Goal: Submit feedback/report problem

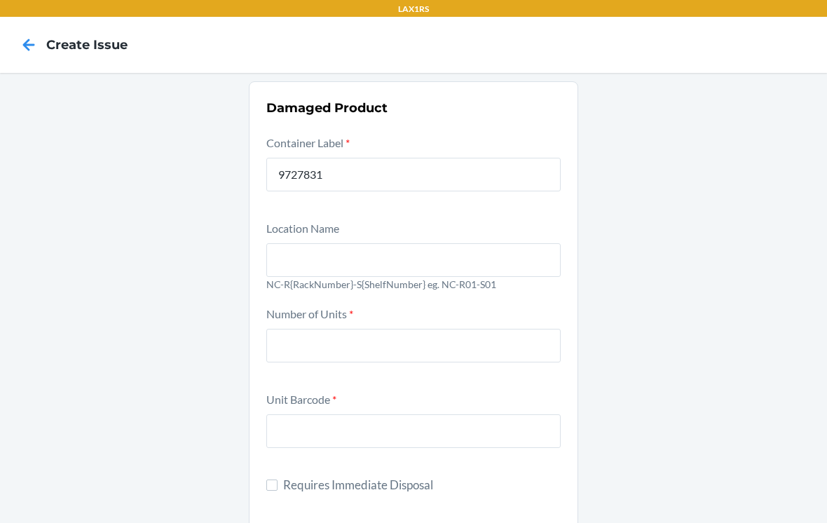
type input "9727831"
click at [504, 243] on input "text" at bounding box center [413, 260] width 294 height 34
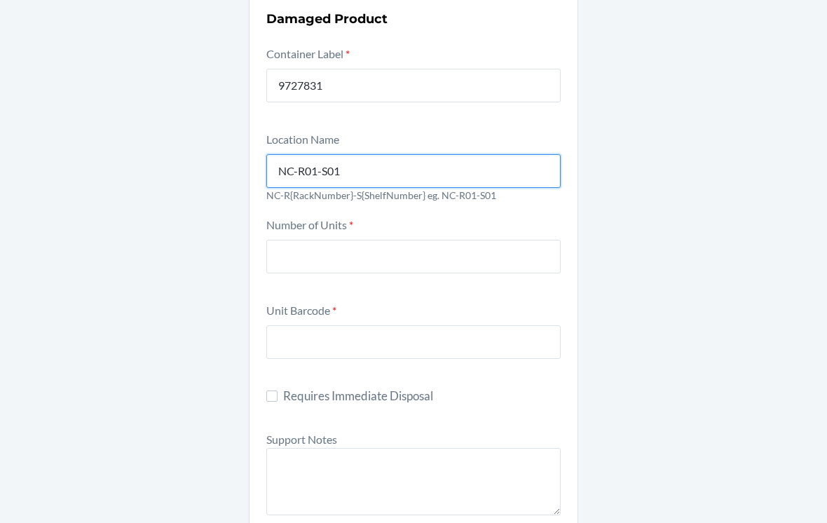
type input "NC-R01-S01"
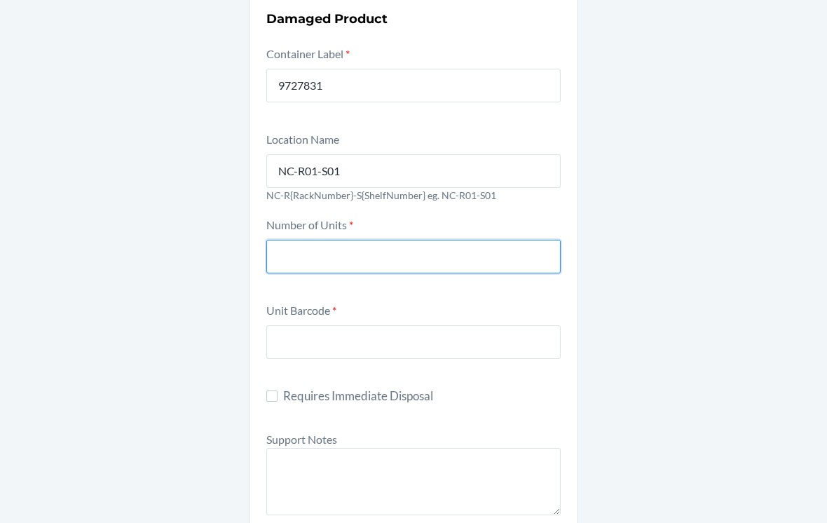
click at [458, 240] on input "number" at bounding box center [413, 257] width 294 height 34
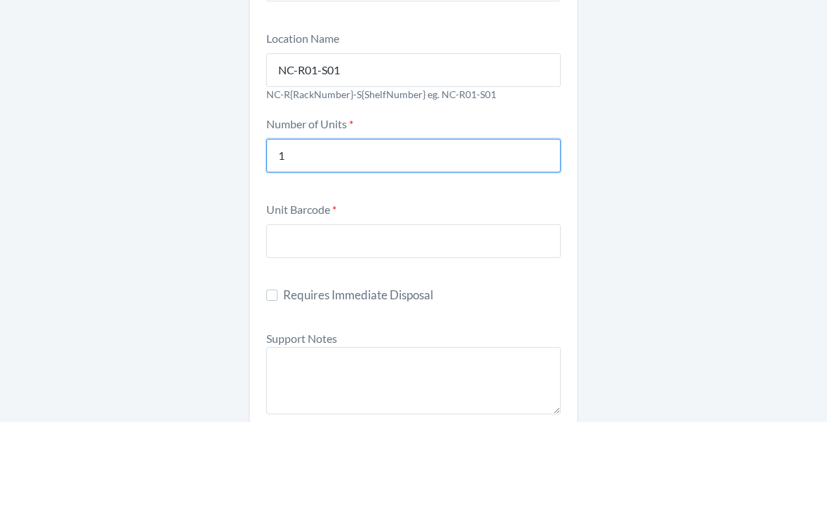
scroll to position [104, 0]
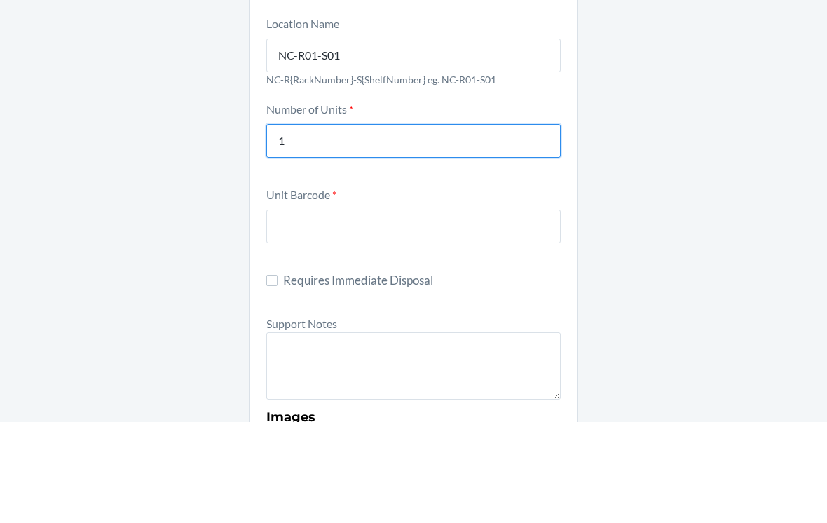
type input "1"
click at [359, 305] on div at bounding box center [413, 324] width 294 height 39
click at [359, 310] on input "text" at bounding box center [413, 327] width 294 height 34
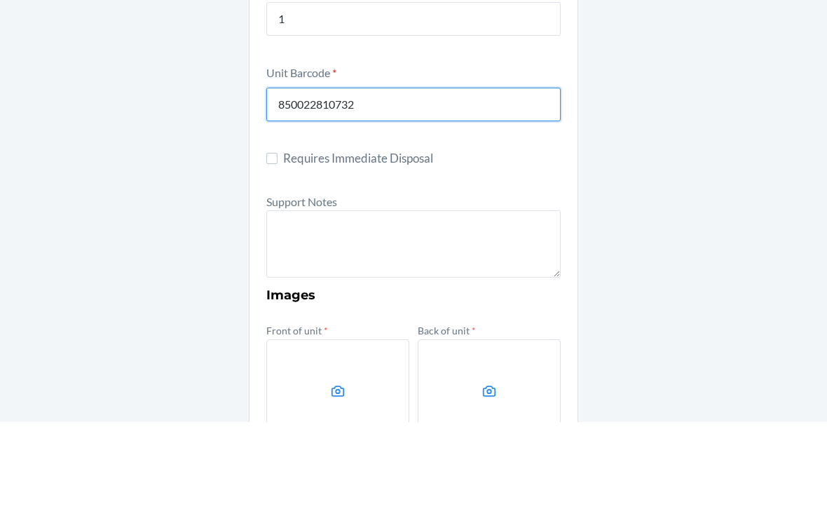
scroll to position [233, 0]
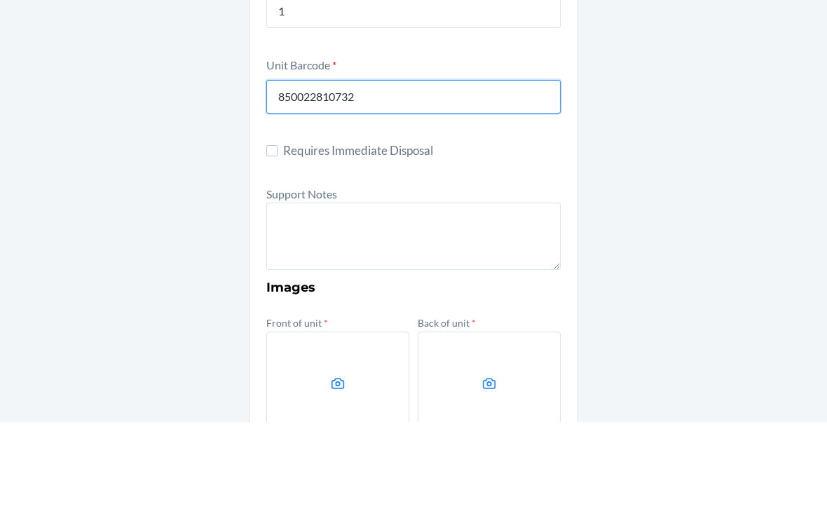
type input "850022810732"
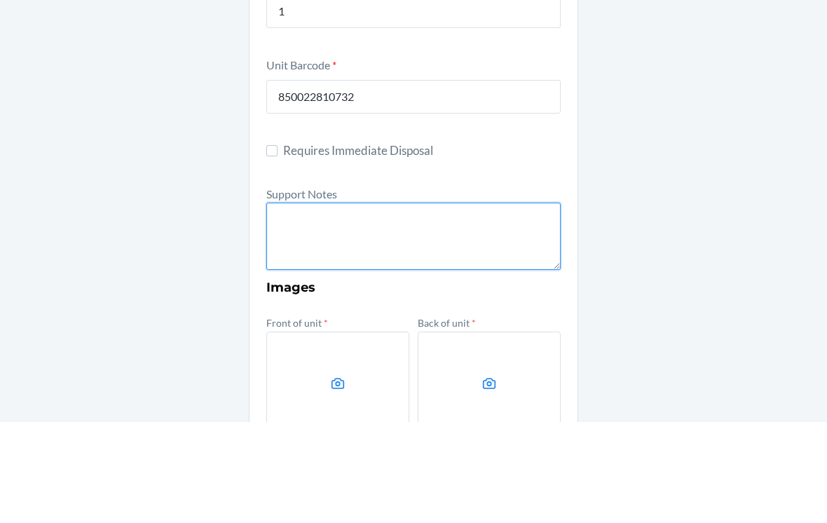
click at [489, 303] on textarea at bounding box center [413, 336] width 294 height 67
click at [285, 303] on textarea "FROM RESERVE STORAGE RS SKU: DTC SKU:" at bounding box center [413, 336] width 294 height 67
click at [345, 303] on textarea "FROM RESERVE STORAGE RS SKU: DTC SKU:" at bounding box center [413, 336] width 294 height 67
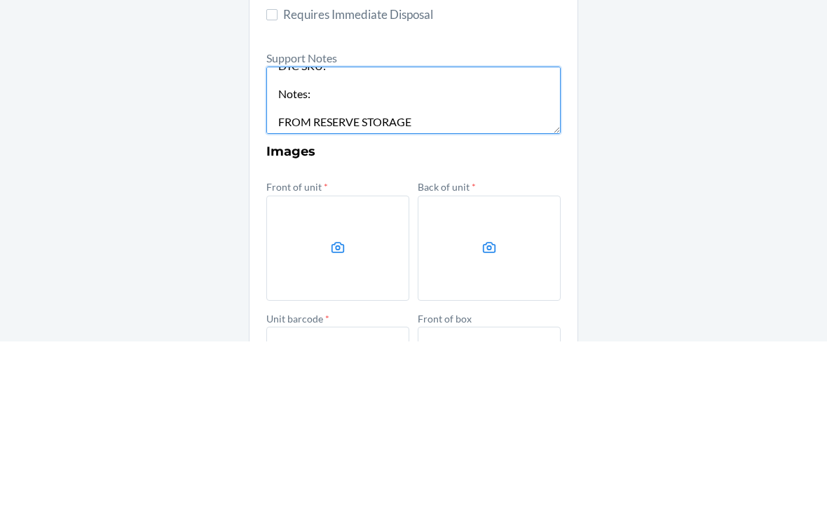
scroll to position [316, 0]
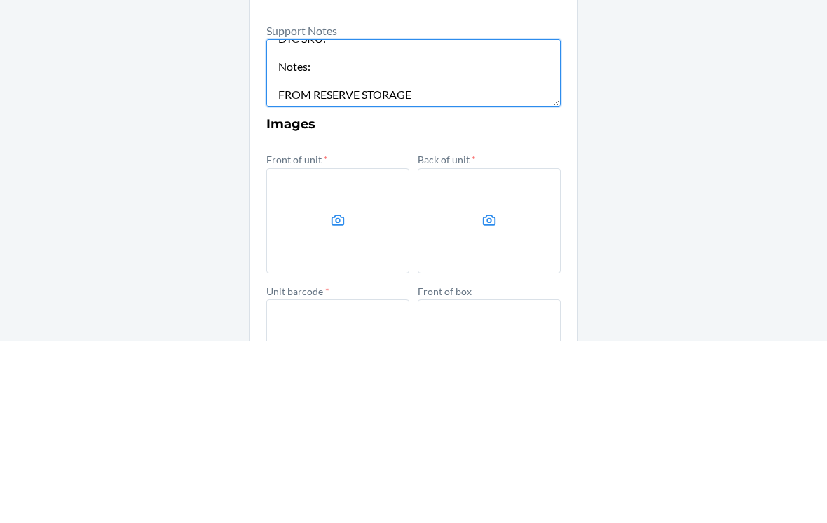
type textarea "FROM RESERVE STORAGE RS SKU: DTC SKU: Notes: FROM RESERVE STORAGE"
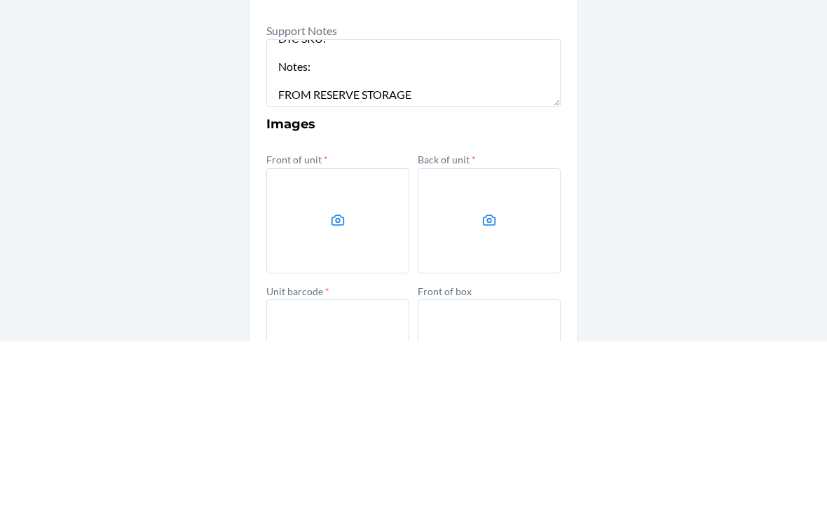
click at [327, 350] on label at bounding box center [337, 402] width 143 height 105
click at [0, 0] on input "file" at bounding box center [0, 0] width 0 height 0
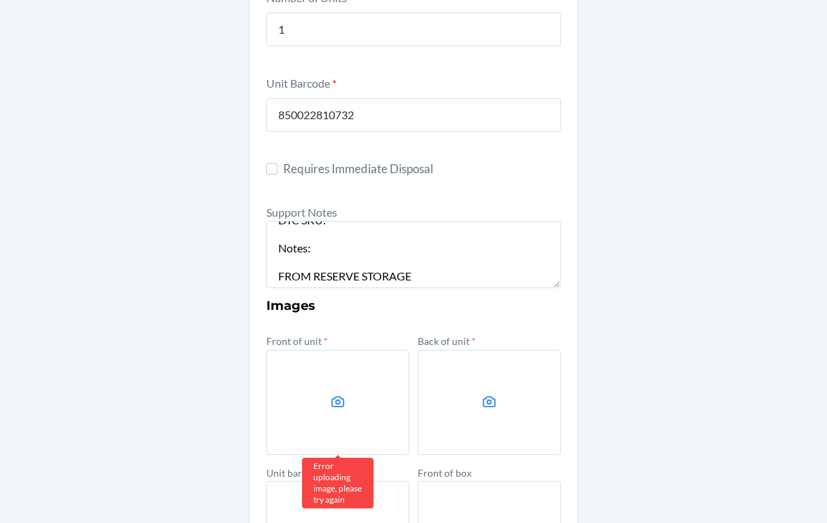
scroll to position [334, 0]
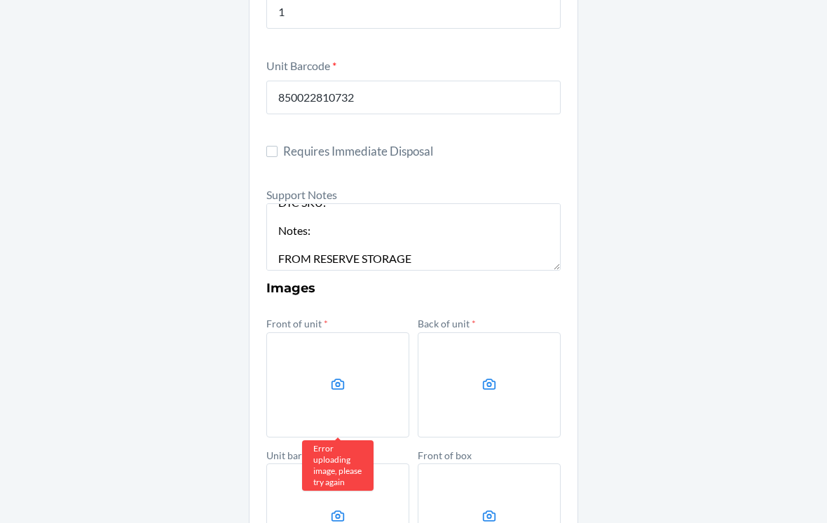
click at [377, 356] on label at bounding box center [337, 384] width 143 height 105
click at [0, 0] on input "file" at bounding box center [0, 0] width 0 height 0
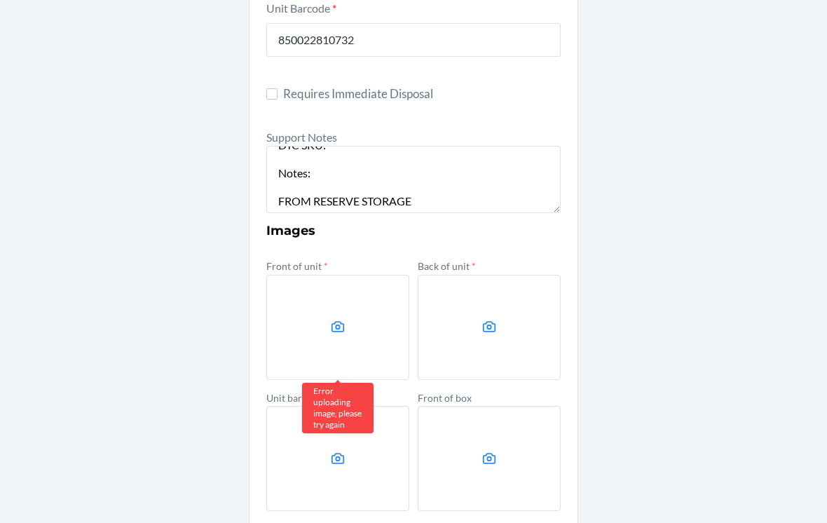
scroll to position [394, 0]
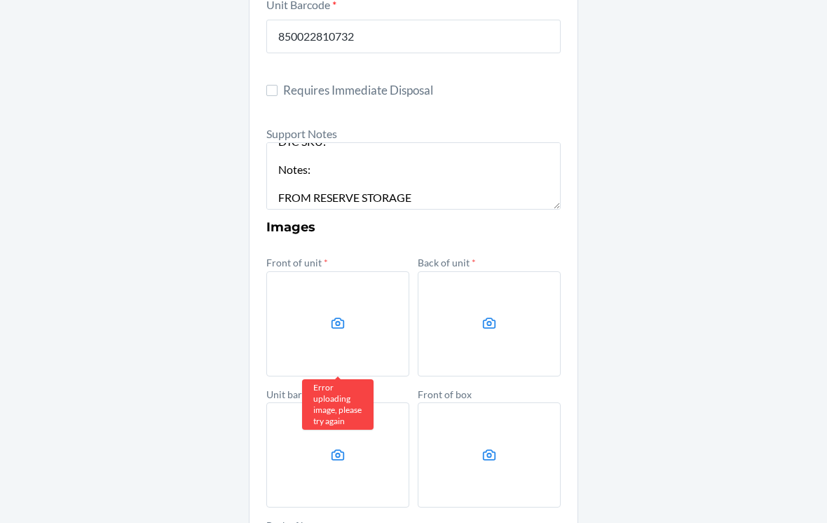
click at [487, 337] on label at bounding box center [489, 323] width 143 height 105
click at [0, 0] on input "file" at bounding box center [0, 0] width 0 height 0
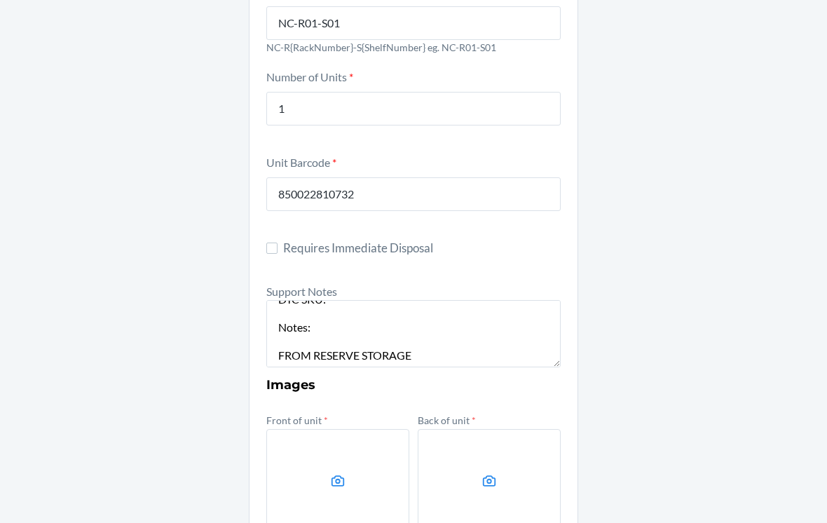
scroll to position [205, 0]
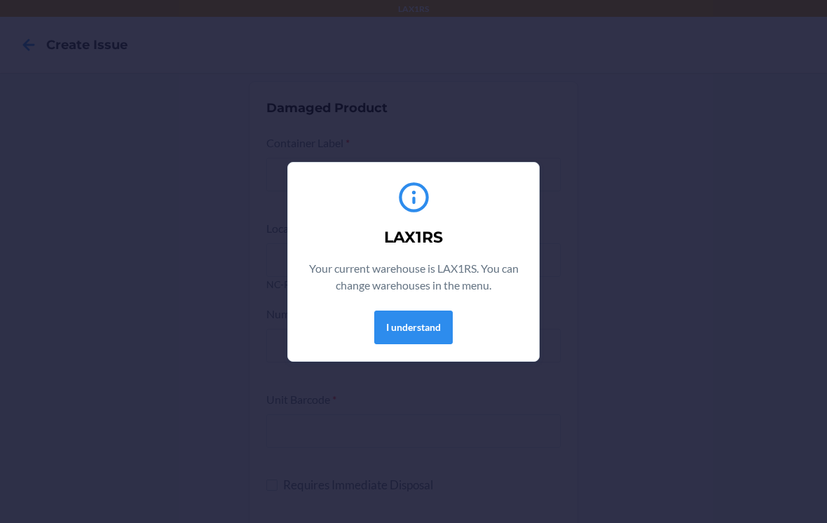
click at [410, 333] on button "I understand" at bounding box center [413, 327] width 78 height 34
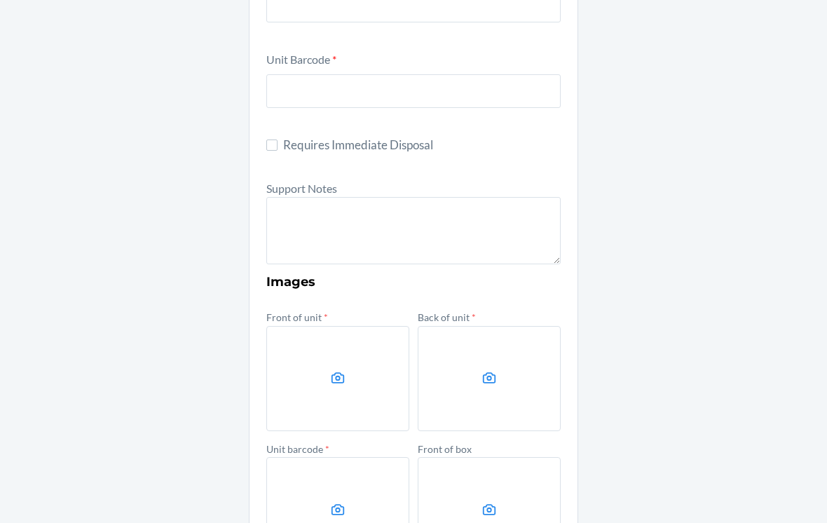
scroll to position [341, 0]
click at [369, 380] on label at bounding box center [337, 376] width 143 height 105
click at [0, 0] on input "file" at bounding box center [0, 0] width 0 height 0
click at [344, 364] on label at bounding box center [337, 376] width 143 height 105
click at [0, 0] on input "file" at bounding box center [0, 0] width 0 height 0
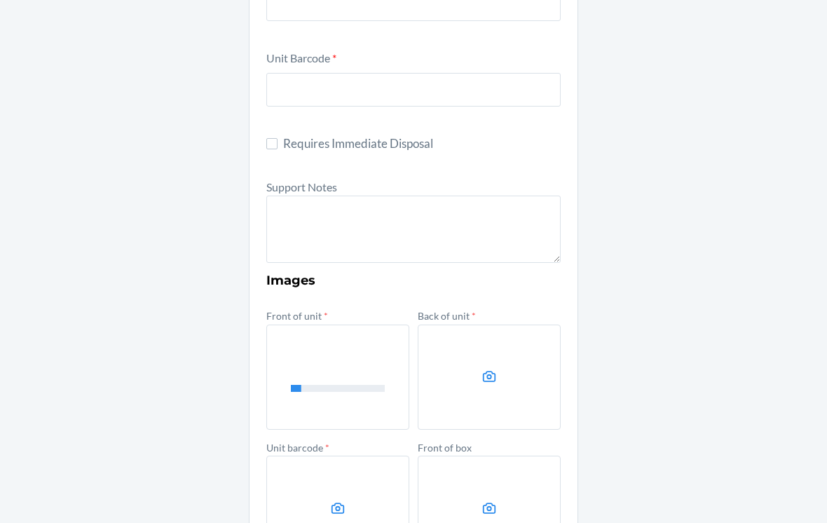
click at [514, 364] on label at bounding box center [489, 376] width 143 height 105
click at [0, 0] on input "file" at bounding box center [0, 0] width 0 height 0
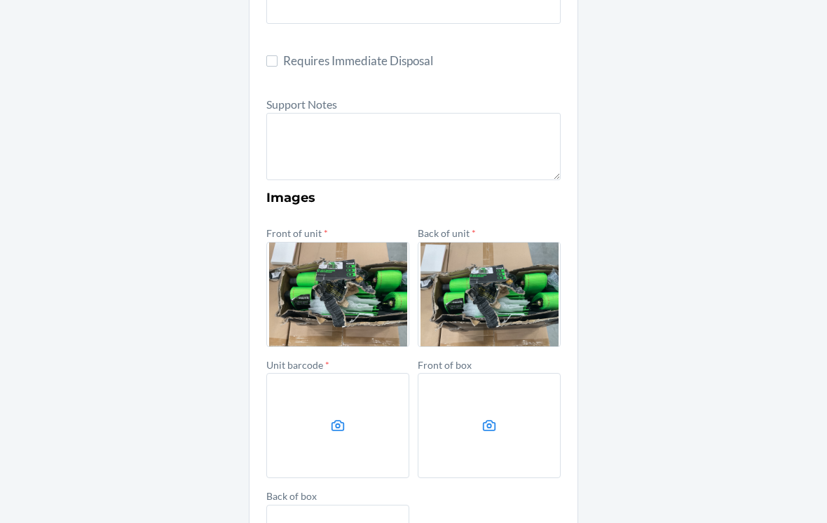
click at [285, 419] on label at bounding box center [337, 425] width 143 height 105
click at [0, 0] on input "file" at bounding box center [0, 0] width 0 height 0
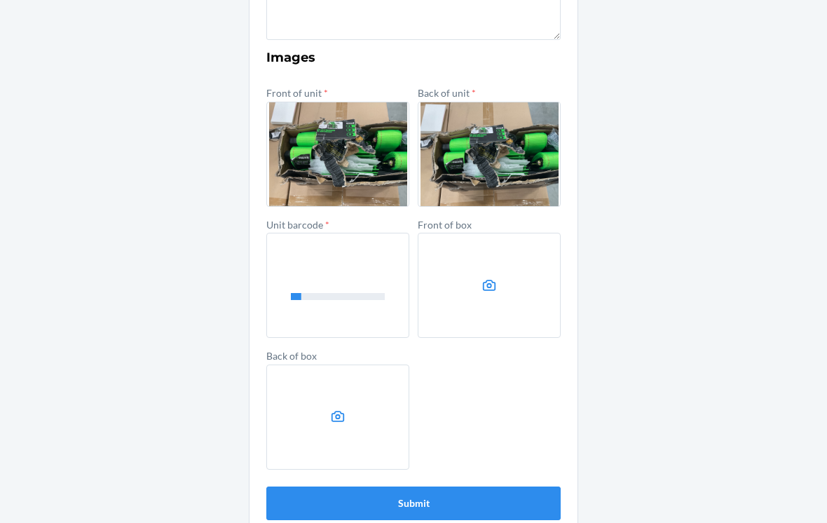
scroll to position [563, 0]
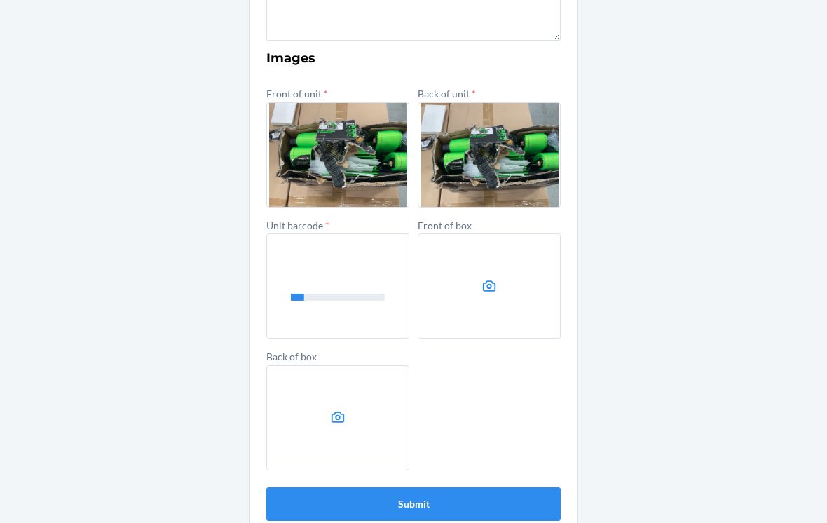
click at [479, 246] on label at bounding box center [489, 285] width 143 height 105
click at [0, 0] on input "file" at bounding box center [0, 0] width 0 height 0
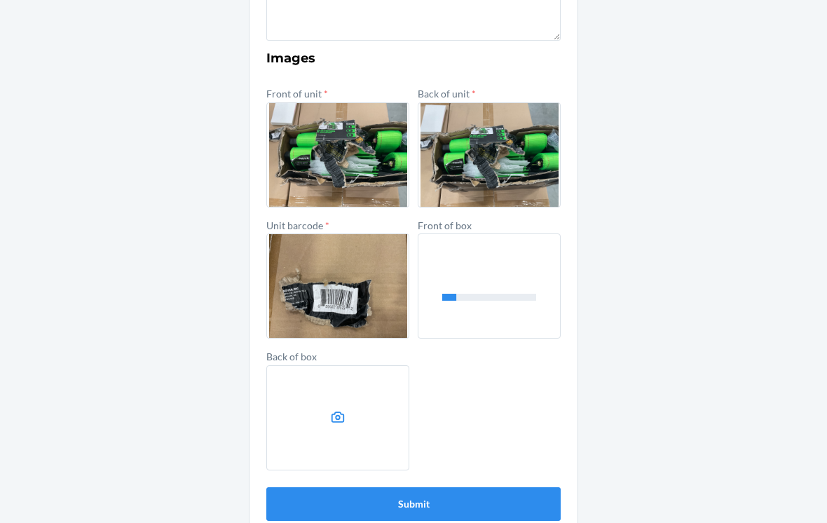
click at [382, 404] on label at bounding box center [337, 417] width 143 height 105
click at [0, 0] on input "file" at bounding box center [0, 0] width 0 height 0
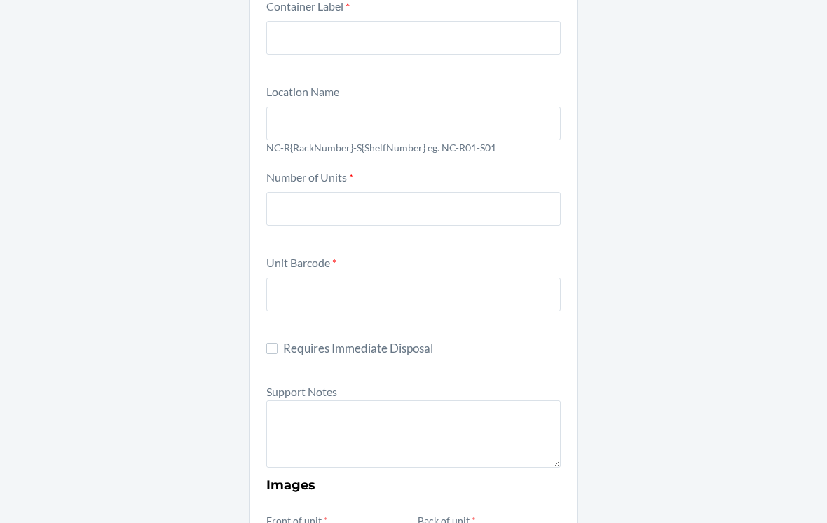
scroll to position [127, 0]
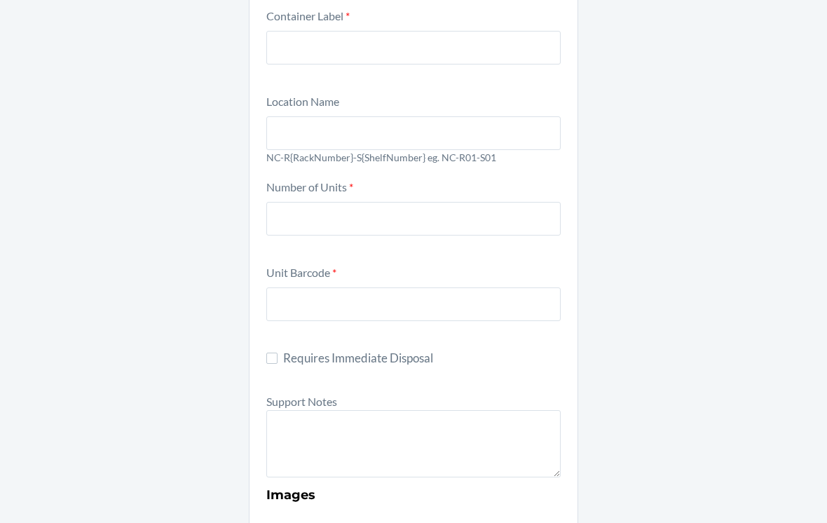
click at [500, 78] on div "Container Label *" at bounding box center [413, 45] width 294 height 77
click at [511, 62] on input "text" at bounding box center [413, 48] width 294 height 34
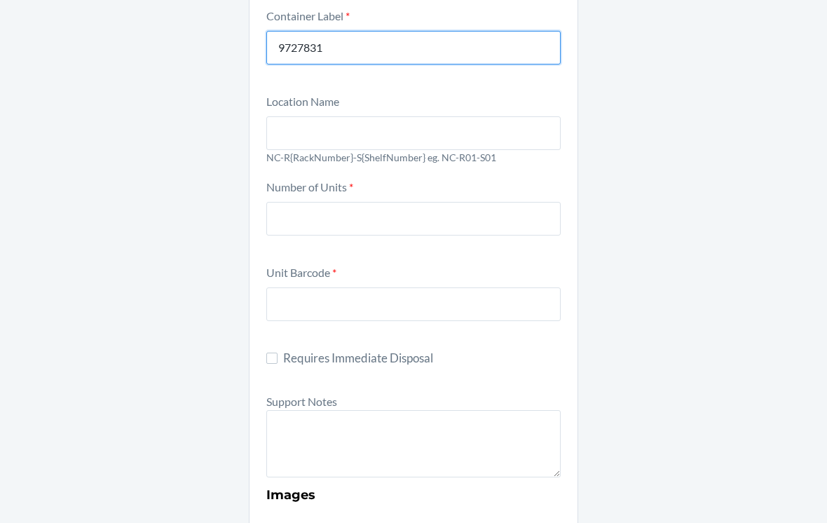
type input "9727831"
click at [544, 160] on p "NC-R{RackNumber}-S{ShelfNumber} eg. NC-R01-S01" at bounding box center [413, 157] width 294 height 15
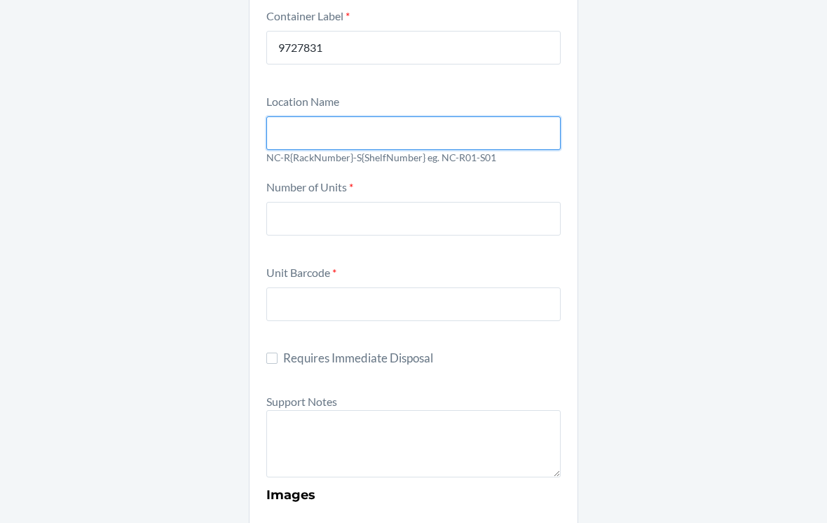
click at [527, 146] on input "text" at bounding box center [413, 133] width 294 height 34
type input "NC-R01-S01"
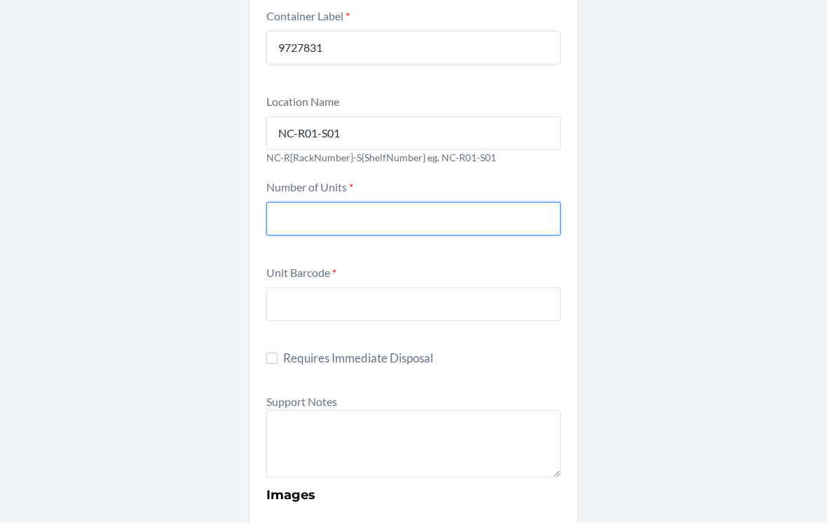
click at [315, 233] on input "number" at bounding box center [413, 219] width 294 height 34
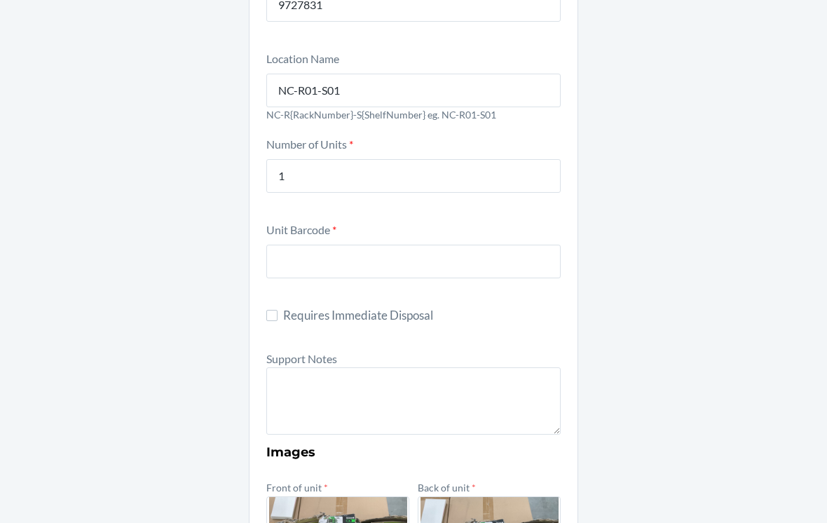
scroll to position [168, 0]
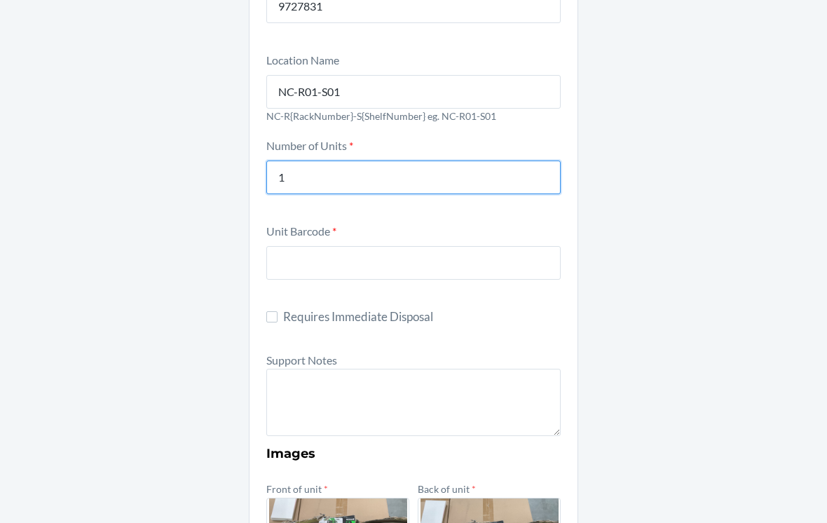
type input "1"
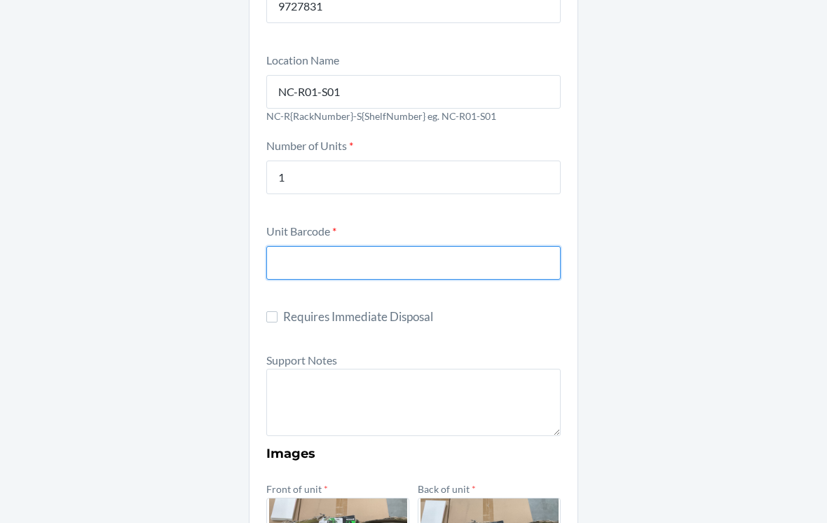
click at [317, 268] on input "text" at bounding box center [413, 263] width 294 height 34
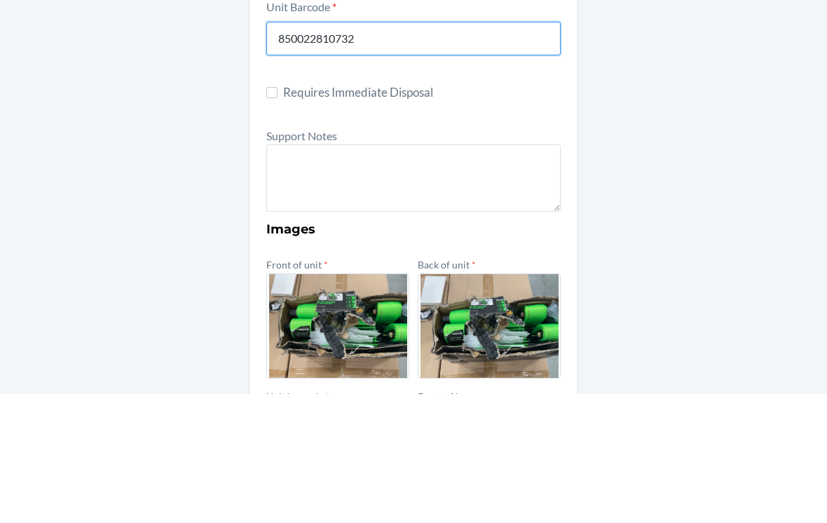
scroll to position [290, 0]
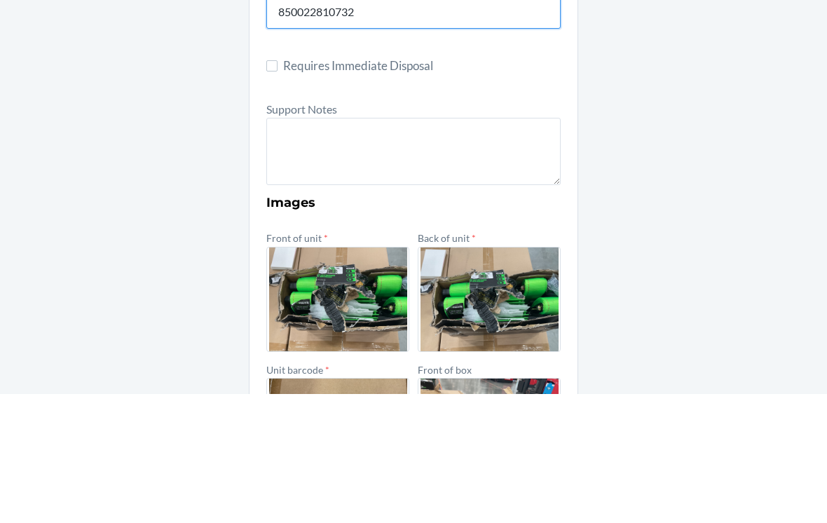
type input "850022810732"
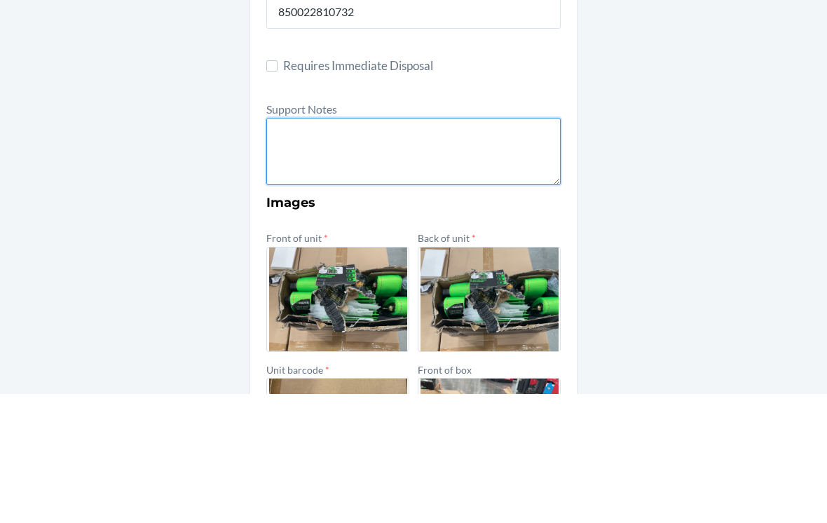
click at [297, 247] on textarea at bounding box center [413, 280] width 294 height 67
click at [371, 247] on textarea "FROM RESERVE STORAGE RS SKU: DTC SKU: Notes: FROM RESERVE STORAGE" at bounding box center [413, 280] width 294 height 67
click at [373, 247] on textarea "FROM RESERVE STORAGE RS SKU: DTC SKU: Notes: FROM RESERVE STORAGE" at bounding box center [413, 280] width 294 height 67
click at [426, 247] on textarea "FROM RESERVE STORAGE RS SKU: DTC SKU: Notes: FROM RESERVE STORAGE" at bounding box center [413, 280] width 294 height 67
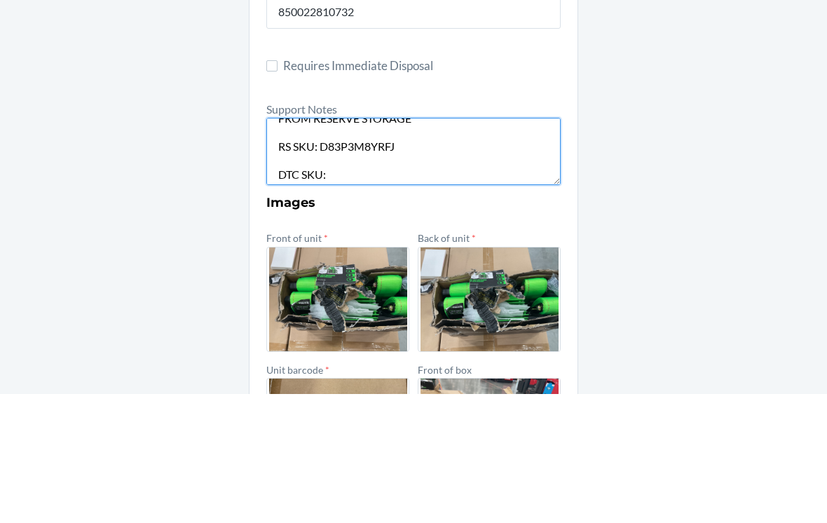
click at [498, 247] on textarea "FROM RESERVE STORAGE RS SKU: D83P3M8YRFJ DTC SKU: Notes: FROM RESERVE STORAGE" at bounding box center [413, 280] width 294 height 67
click at [452, 247] on textarea "FROM RESERVE STORAGE RS SKU: D83P3M8YRFJ DTC SKU: D63UW75Q7T4 Notes: FROM RESER…" at bounding box center [413, 280] width 294 height 67
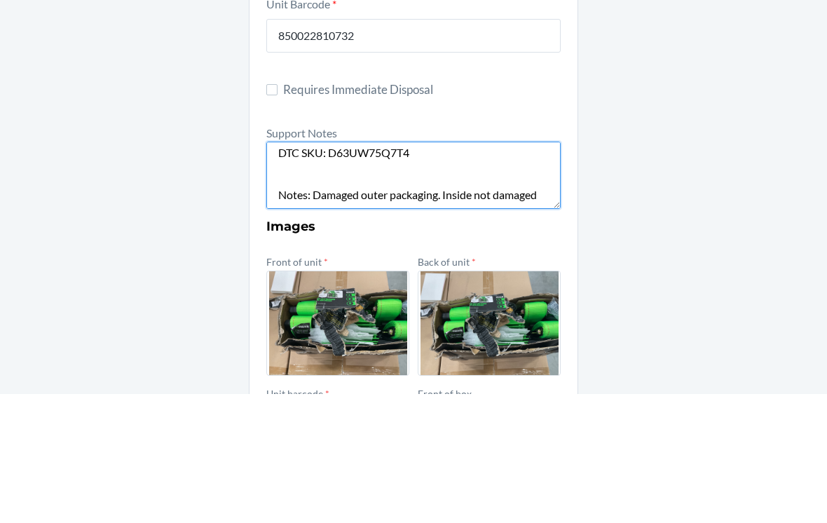
scroll to position [62, 0]
click at [277, 270] on textarea "FROM RESERVE STORAGE RS SKU: D83P3M8YRFJ DTC SKU: D63UW75Q7T4 Notes: Damaged ou…" at bounding box center [413, 303] width 294 height 67
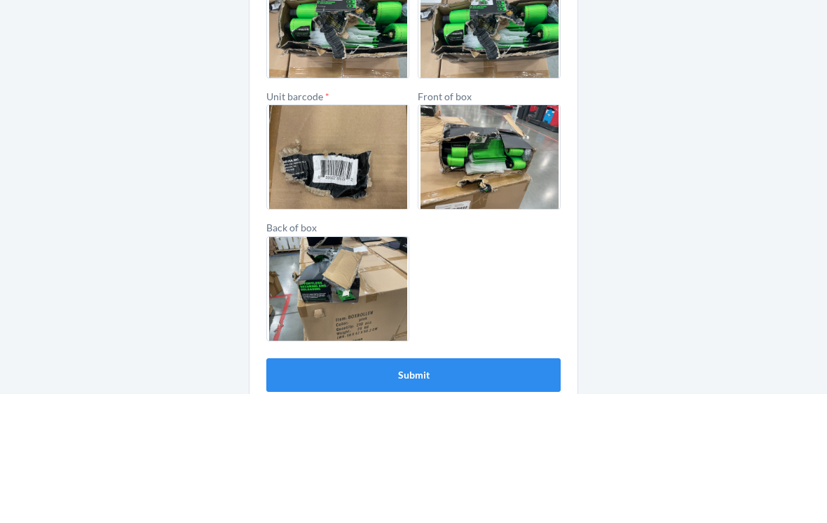
scroll to position [22, 0]
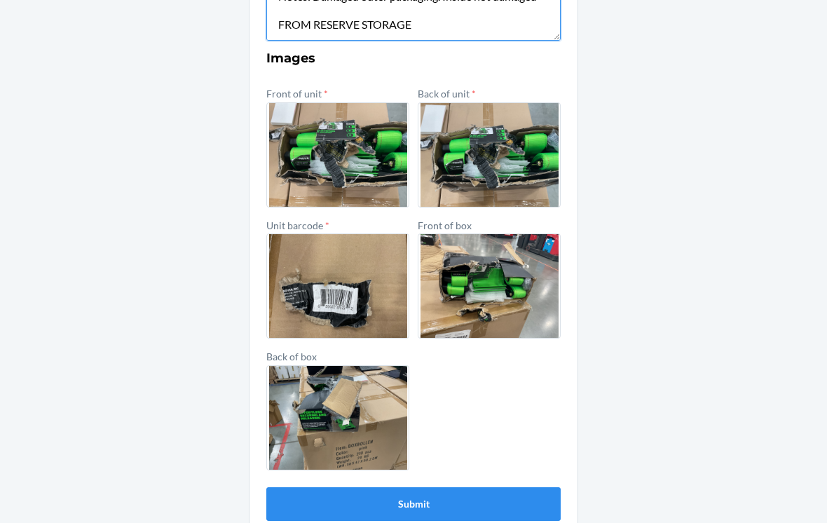
type textarea "FROM RESERVE STORAGE RS SKU: D83P3M8YRFJ DTC SKU: D63UW75Q7T4 Notes: Damaged ou…"
click at [319, 487] on button "Submit" at bounding box center [413, 504] width 294 height 34
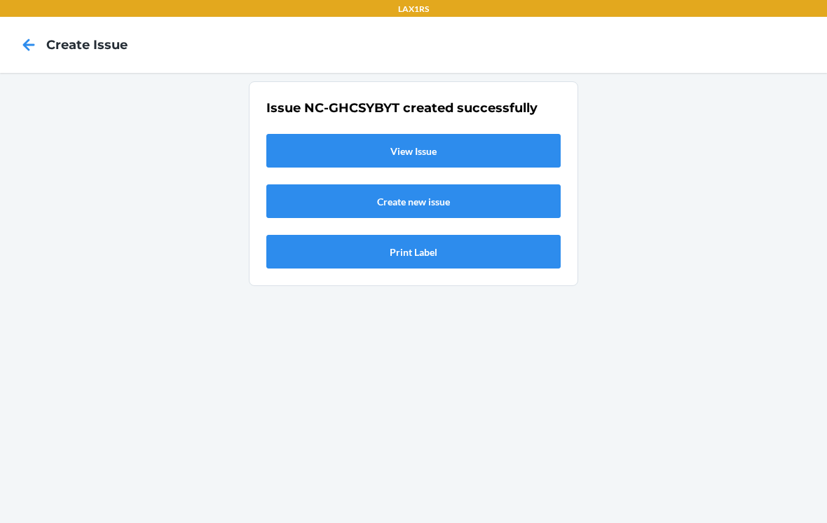
scroll to position [0, 0]
click at [535, 109] on div "Issue NC-GHCSYBYT created successfully View Issue Create new issue Print Label" at bounding box center [413, 184] width 294 height 170
click at [486, 139] on link "View Issue" at bounding box center [413, 151] width 294 height 34
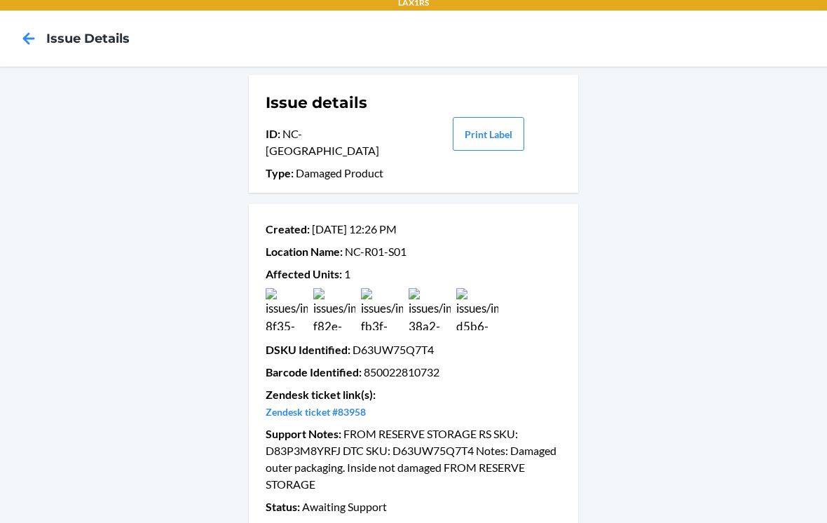
scroll to position [2, 0]
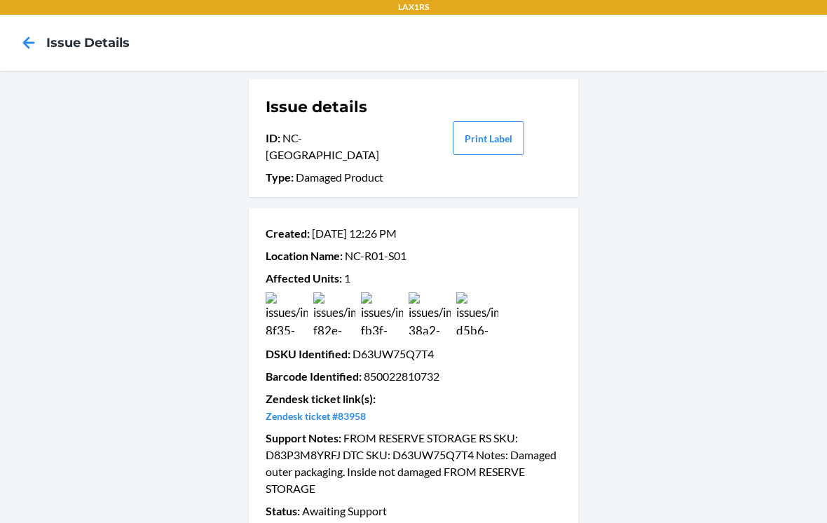
click at [36, 43] on nav "Issue details" at bounding box center [413, 43] width 827 height 56
click at [29, 31] on icon at bounding box center [29, 43] width 24 height 24
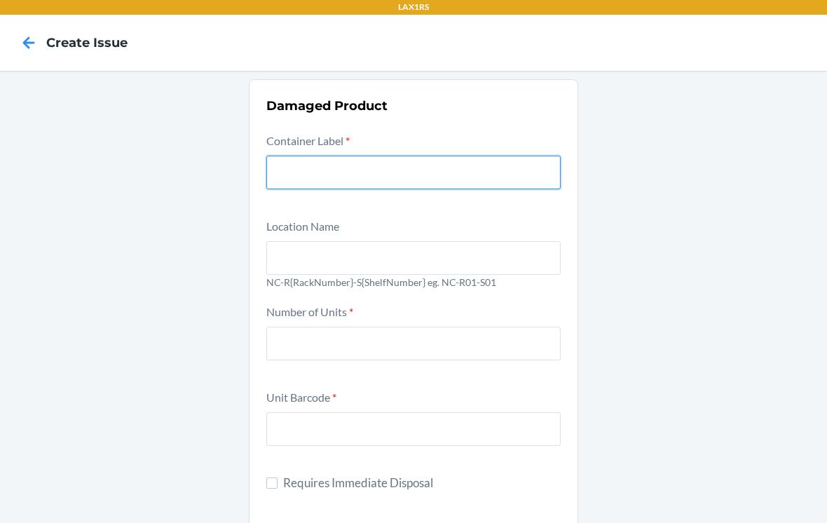
click at [303, 156] on input "text" at bounding box center [413, 173] width 294 height 34
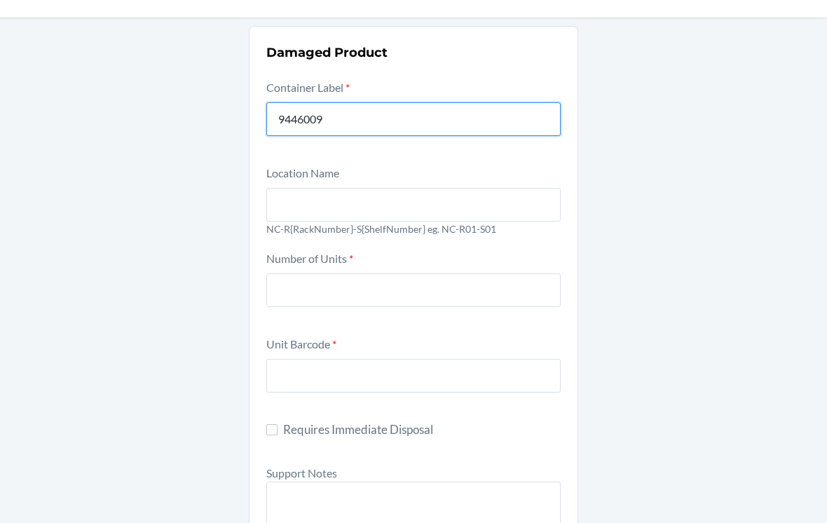
type input "9446009"
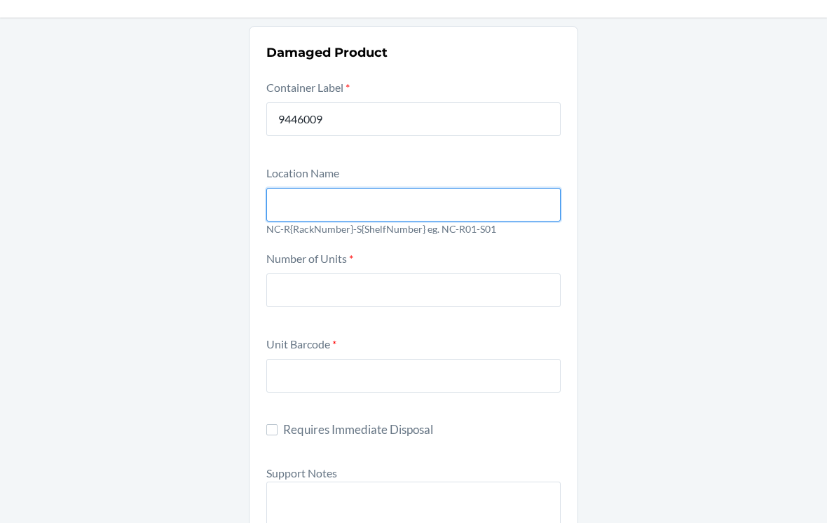
click at [304, 193] on input "text" at bounding box center [413, 205] width 294 height 34
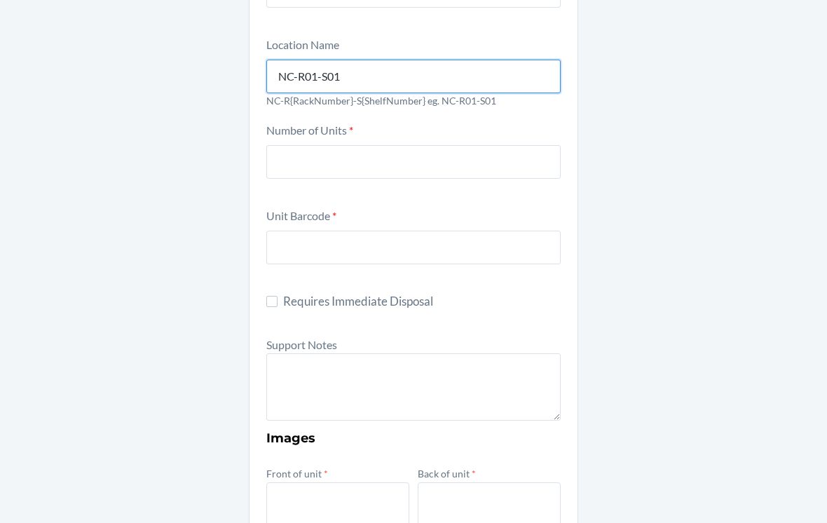
scroll to position [182, 0]
type input "NC-R01-S01"
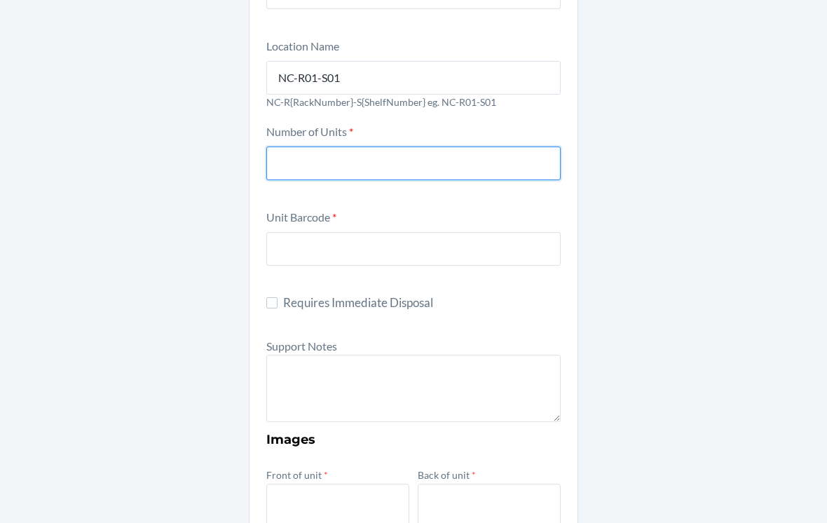
click at [302, 146] on input "number" at bounding box center [413, 163] width 294 height 34
type input "1"
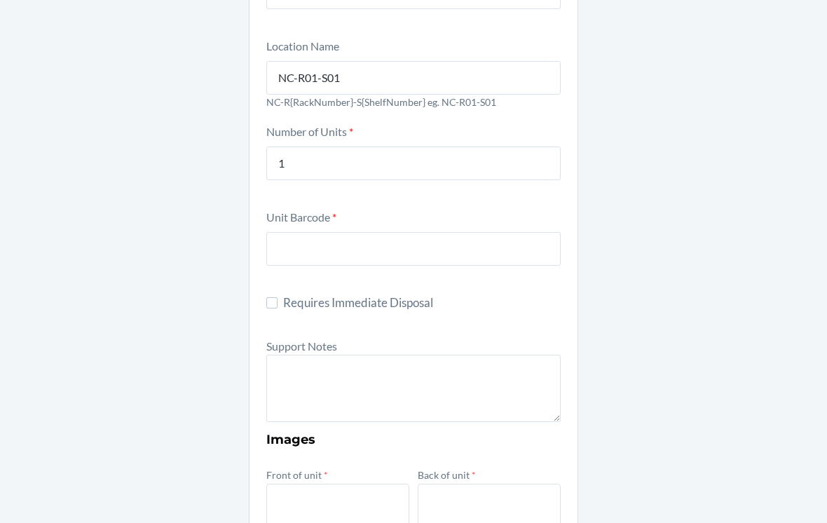
click at [278, 210] on label "Unit Barcode *" at bounding box center [301, 216] width 70 height 13
click at [278, 232] on input "text" at bounding box center [413, 249] width 294 height 34
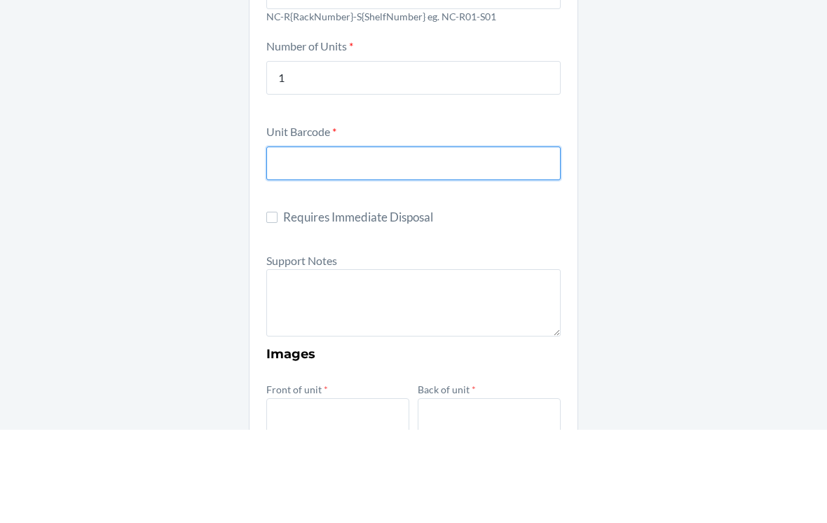
scroll to position [167, 0]
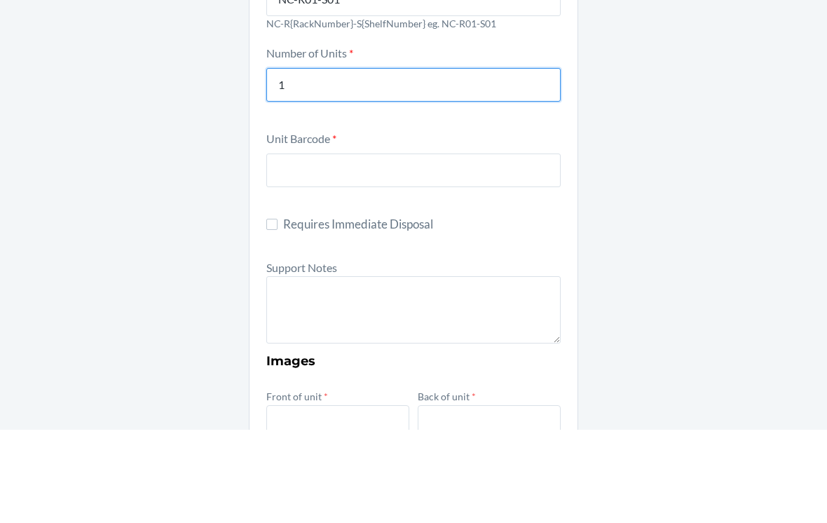
click at [348, 162] on input "1" at bounding box center [413, 179] width 294 height 34
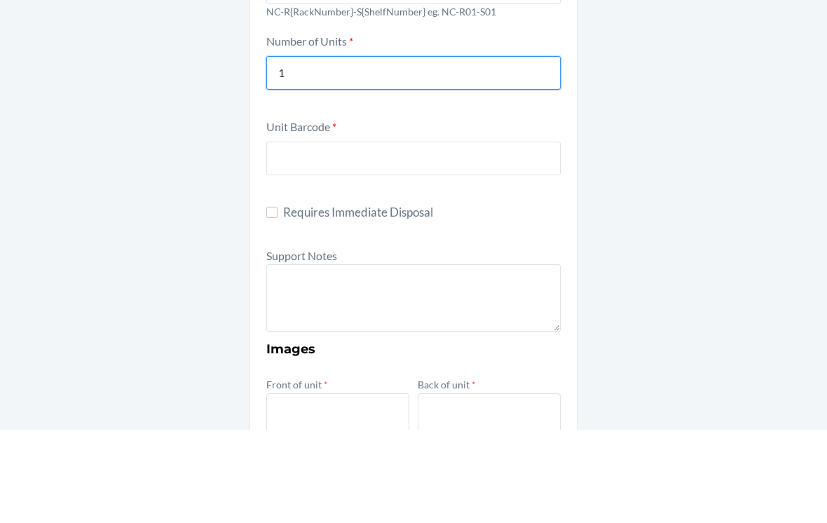
scroll to position [179, 0]
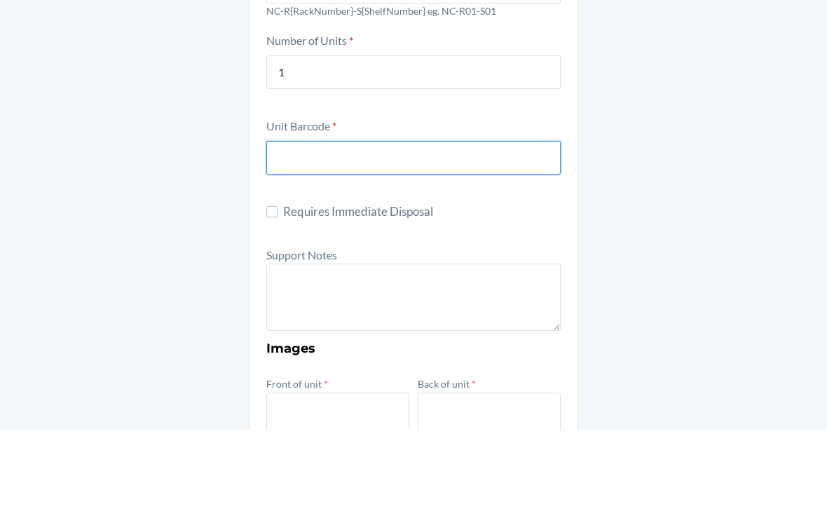
click at [308, 235] on input "text" at bounding box center [413, 252] width 294 height 34
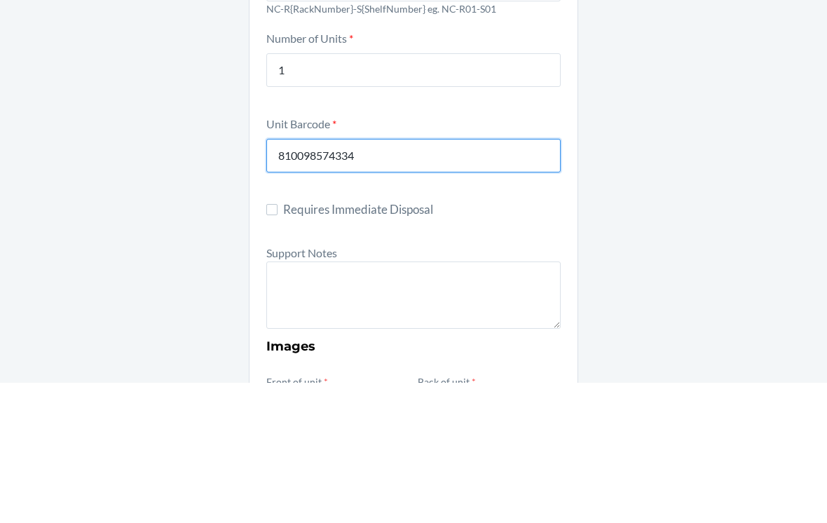
scroll to position [167, 0]
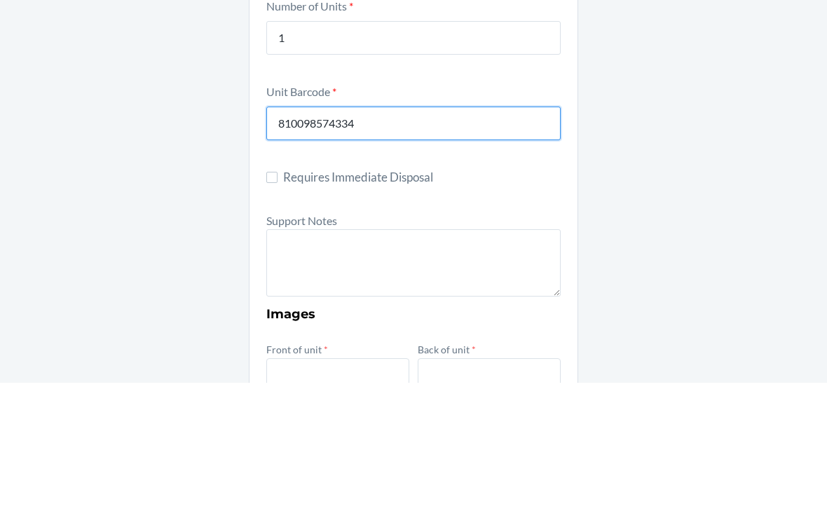
type input "810098574334"
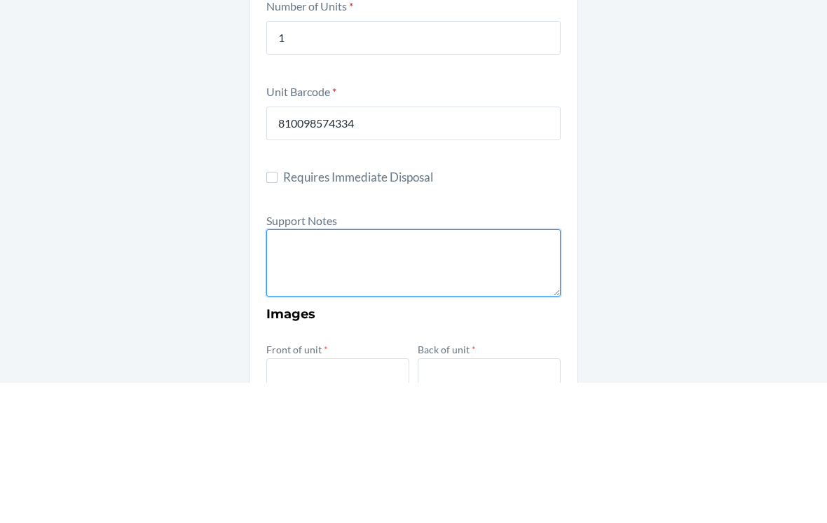
click at [478, 369] on textarea at bounding box center [413, 402] width 294 height 67
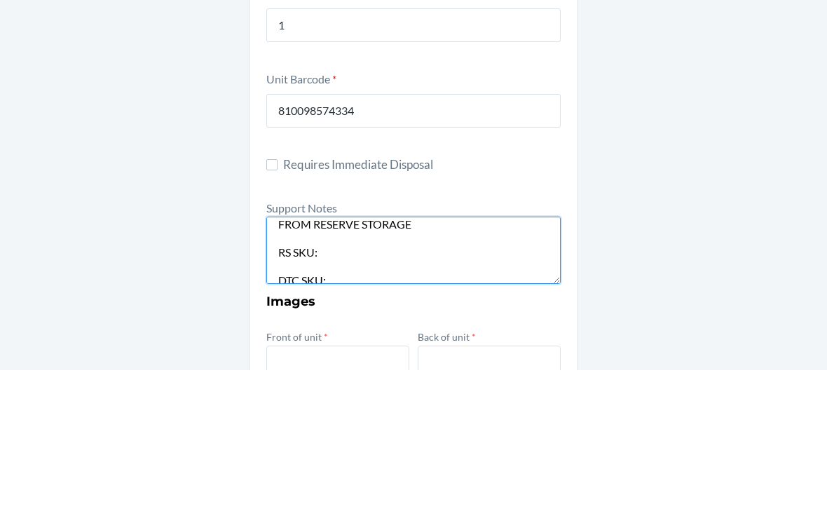
scroll to position [15, 0]
click at [413, 369] on textarea "FROM RESERVE STORAGE RS SKU: DTC SKU: Notes: FROM RESERVE STORAGE" at bounding box center [413, 402] width 294 height 67
click at [462, 369] on textarea "FROM RESERVE STORAGE RS SKU: DQS2PJUQAFZ DTC SKU: Notes: FROM RESERVE STORAGE" at bounding box center [413, 402] width 294 height 67
click at [474, 369] on textarea "FROM RESERVE STORAGE RS SKU: DQS2PJUQAFZ DTC SKU: Notes: FROM RESERVE STORAGE" at bounding box center [413, 402] width 294 height 67
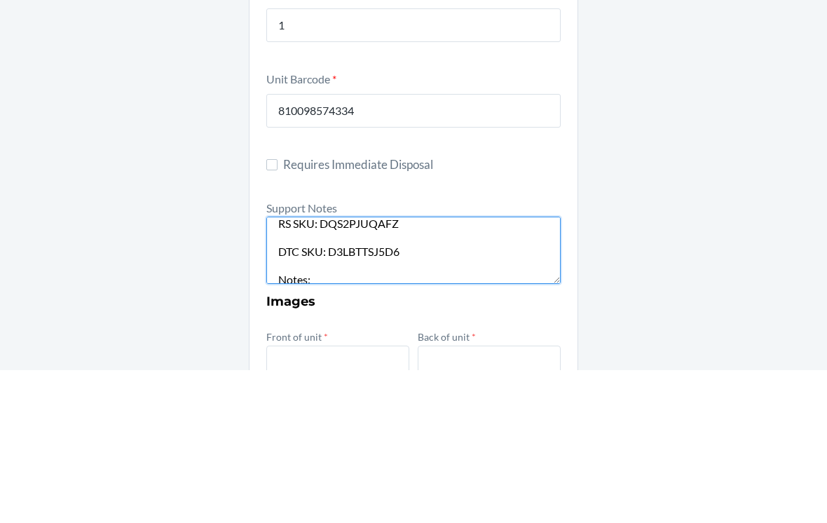
click at [476, 369] on textarea "FROM RESERVE STORAGE RS SKU: DQS2PJUQAFZ DTC SKU: D3LBTTSJ5D6 Notes: FROM RESER…" at bounding box center [413, 402] width 294 height 67
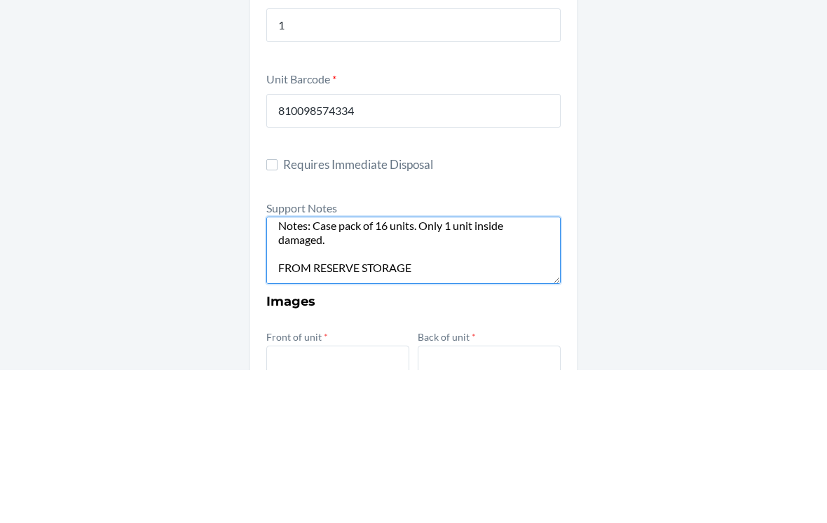
scroll to position [91, 0]
click at [529, 369] on textarea "FROM RESERVE STORAGE RS SKU: DQS2PJUQAFZ DTC SKU: D3LBTTSJ5D6 Notes: Case pack …" at bounding box center [413, 402] width 294 height 67
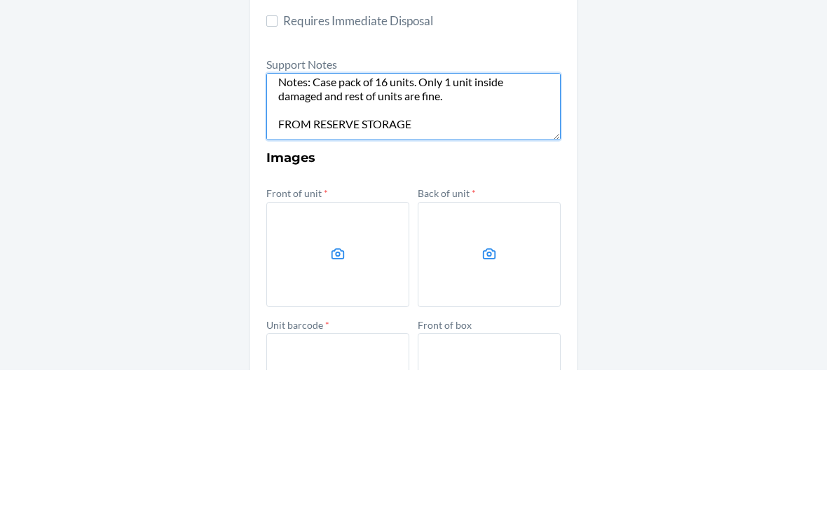
scroll to position [312, 0]
type textarea "FROM RESERVE STORAGE RS SKU: DQS2PJUQAFZ DTC SKU: D3LBTTSJ5D6 Notes: Case pack …"
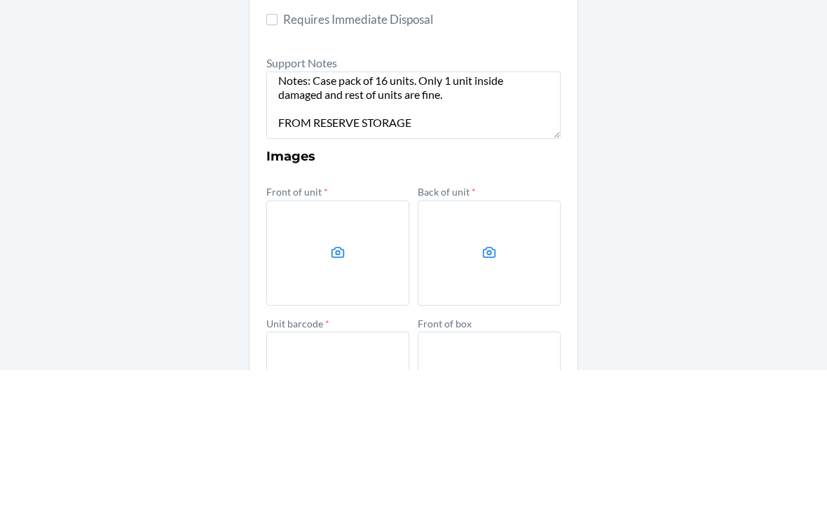
click at [294, 353] on label at bounding box center [337, 405] width 143 height 105
click at [0, 0] on input "file" at bounding box center [0, 0] width 0 height 0
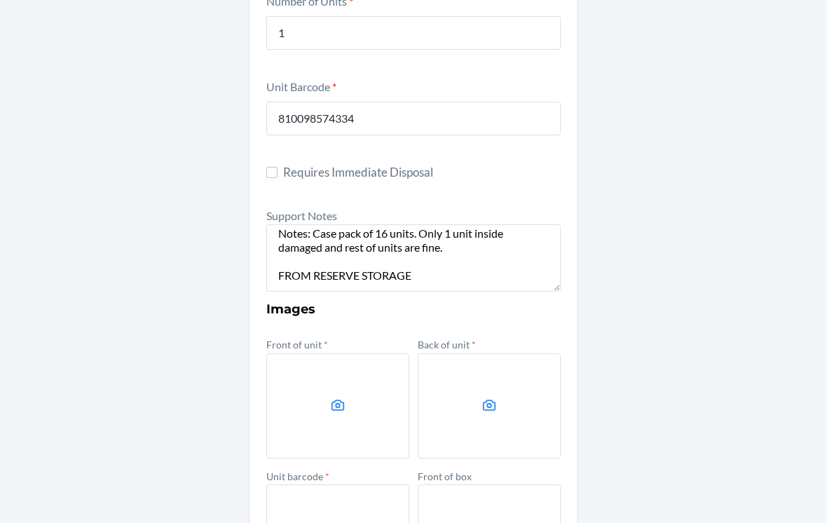
click at [510, 364] on label at bounding box center [489, 405] width 143 height 105
click at [0, 0] on input "file" at bounding box center [0, 0] width 0 height 0
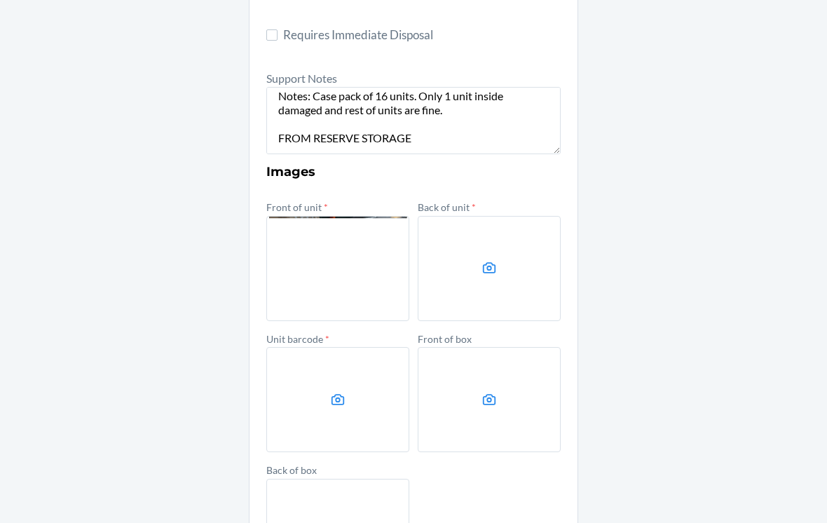
scroll to position [488, 0]
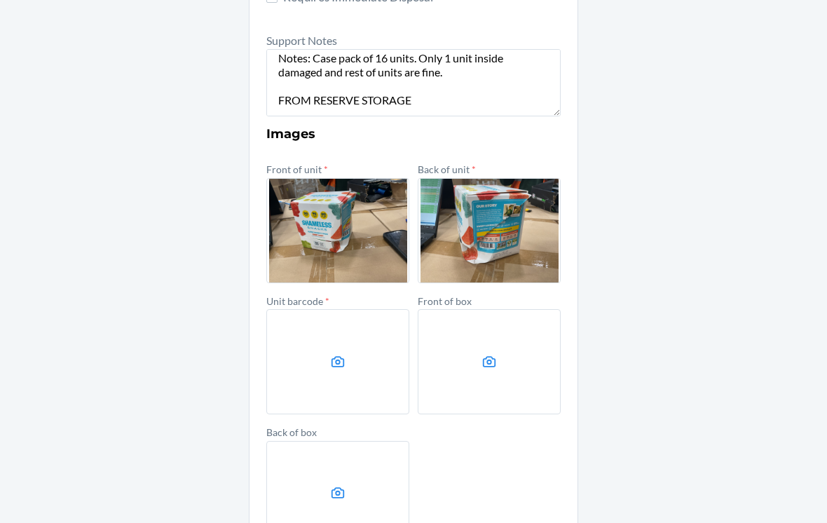
click at [305, 348] on label at bounding box center [337, 361] width 143 height 105
click at [0, 0] on input "file" at bounding box center [0, 0] width 0 height 0
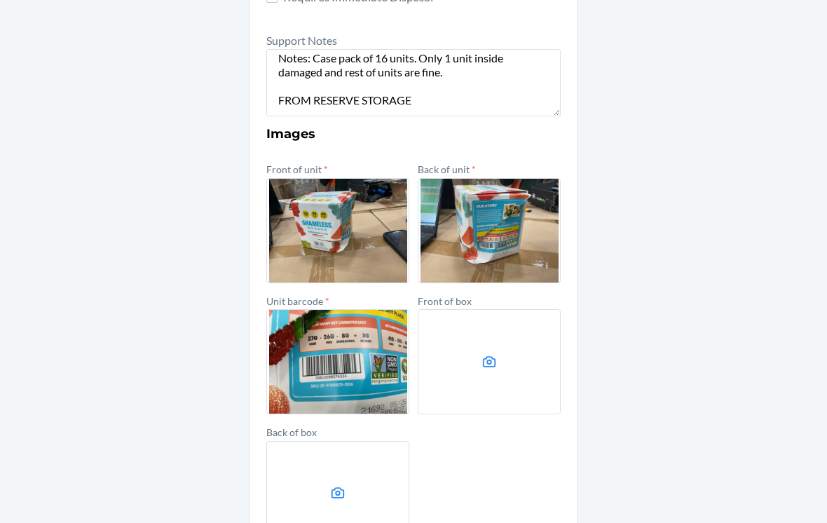
click at [488, 362] on label at bounding box center [489, 361] width 143 height 105
click at [0, 0] on input "file" at bounding box center [0, 0] width 0 height 0
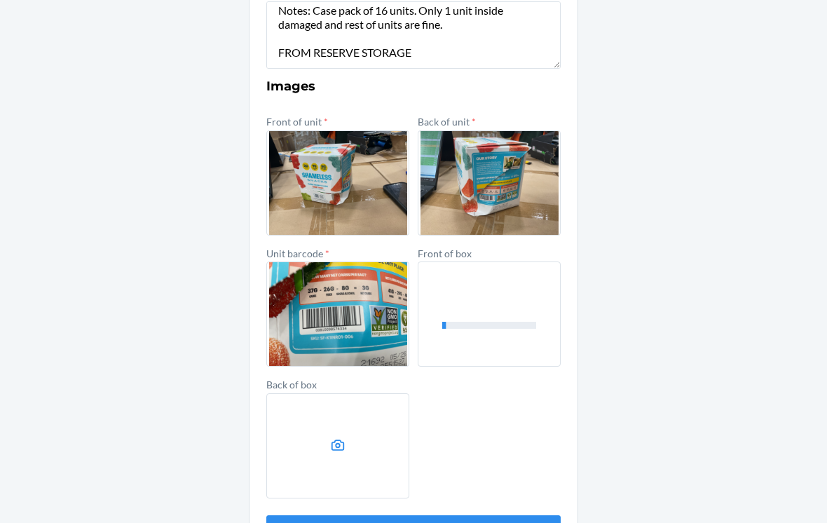
scroll to position [537, 0]
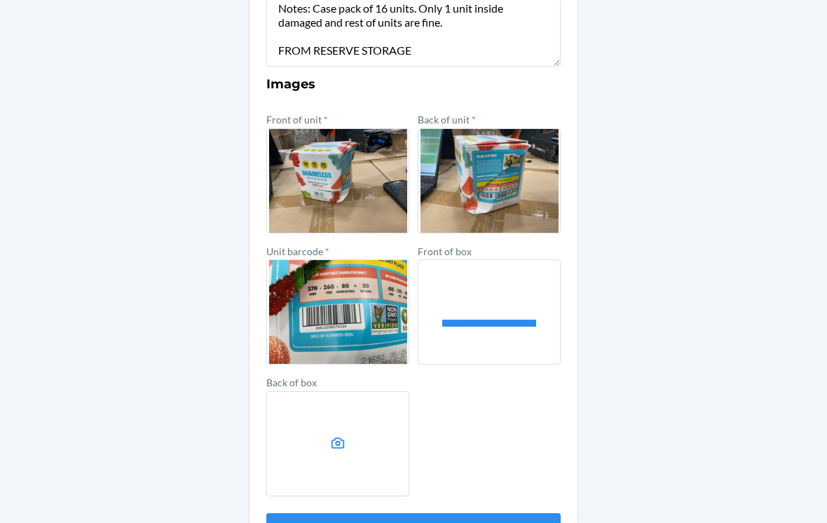
click at [304, 421] on label at bounding box center [337, 443] width 143 height 105
click at [0, 0] on input "file" at bounding box center [0, 0] width 0 height 0
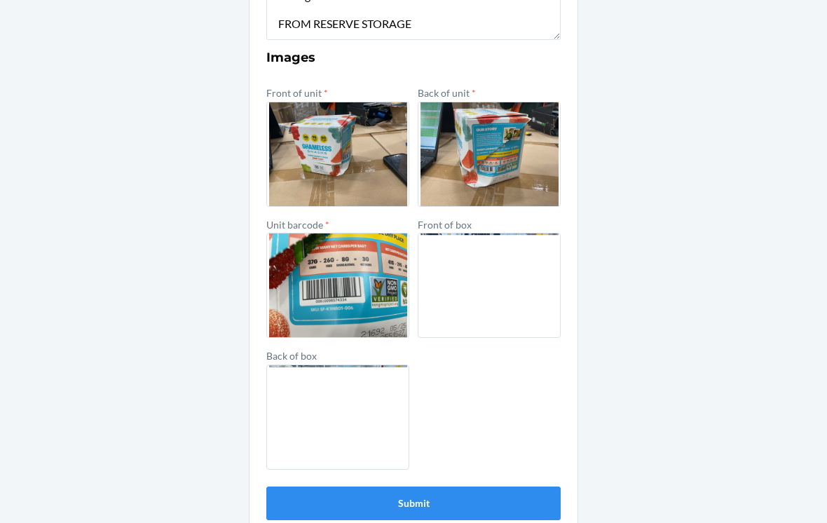
scroll to position [563, 0]
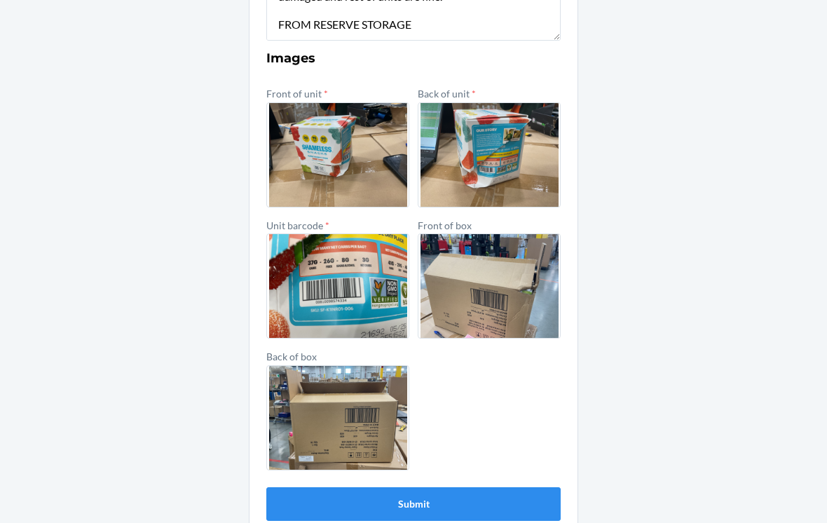
click at [446, 487] on button "Submit" at bounding box center [413, 504] width 294 height 34
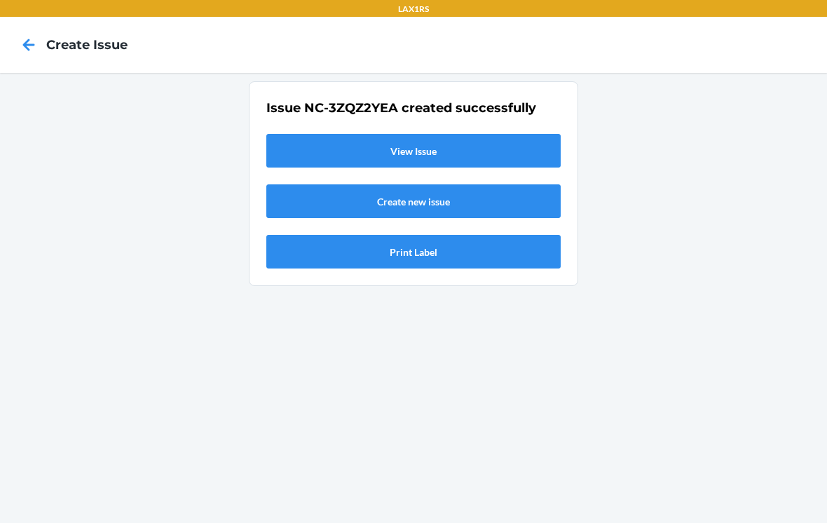
scroll to position [0, 0]
click at [351, 99] on h2 "Issue NC-3ZQZ2YEA created successfully" at bounding box center [413, 108] width 294 height 18
click at [350, 99] on h2 "Issue NC-3ZQZ2YEA created successfully" at bounding box center [413, 108] width 294 height 18
click at [332, 134] on link "View Issue" at bounding box center [413, 151] width 294 height 34
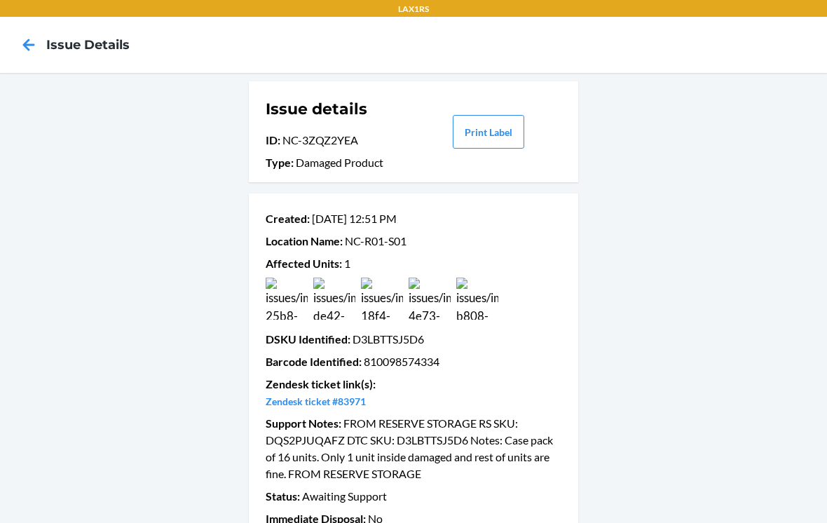
click at [25, 43] on icon at bounding box center [29, 45] width 12 height 12
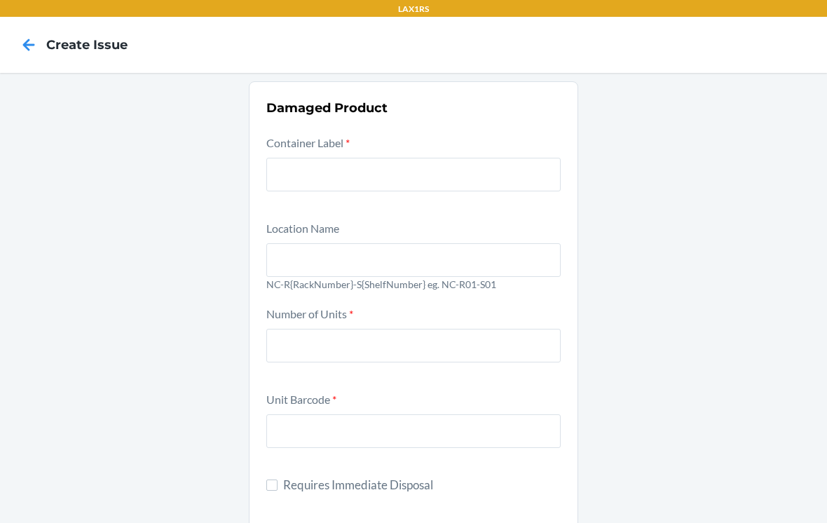
scroll to position [22, 0]
click at [39, 33] on icon at bounding box center [29, 45] width 24 height 24
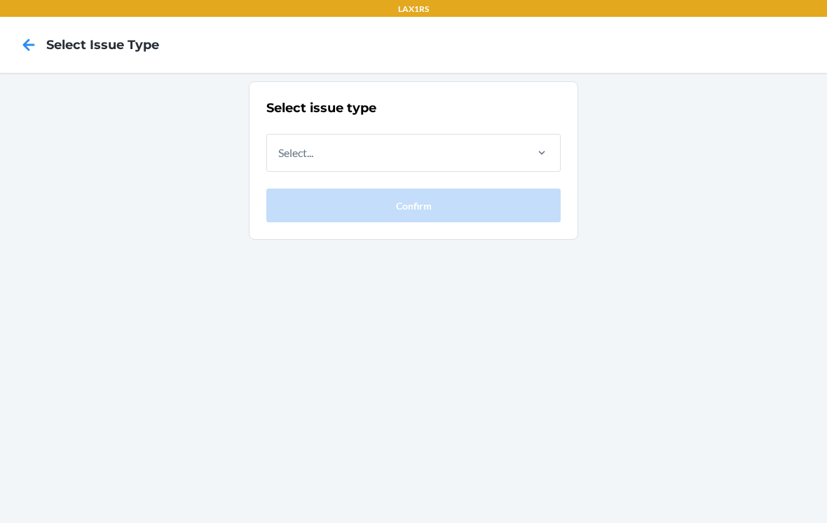
click at [32, 27] on nav "Select Issue Type" at bounding box center [413, 45] width 827 height 56
click at [31, 26] on nav "Select Issue Type" at bounding box center [413, 45] width 827 height 56
click at [30, 64] on nav "Select Issue Type" at bounding box center [413, 45] width 827 height 56
click at [33, 43] on icon at bounding box center [29, 45] width 24 height 24
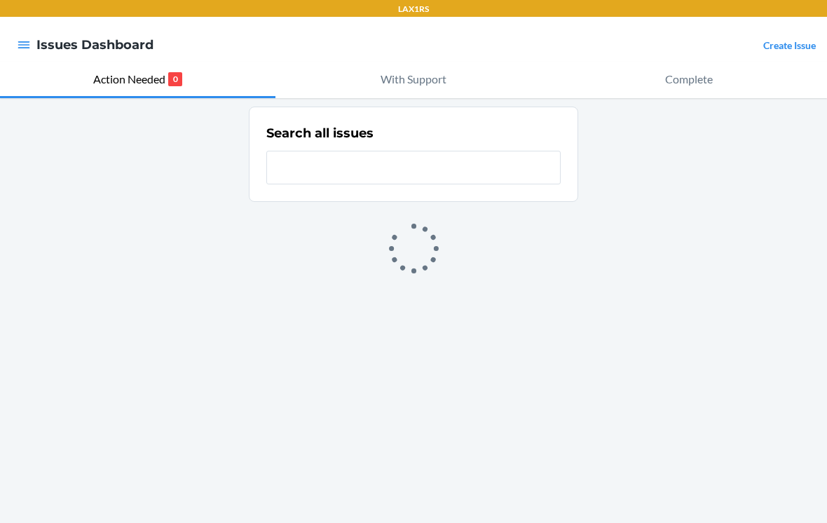
click at [29, 51] on icon "button" at bounding box center [24, 45] width 14 height 14
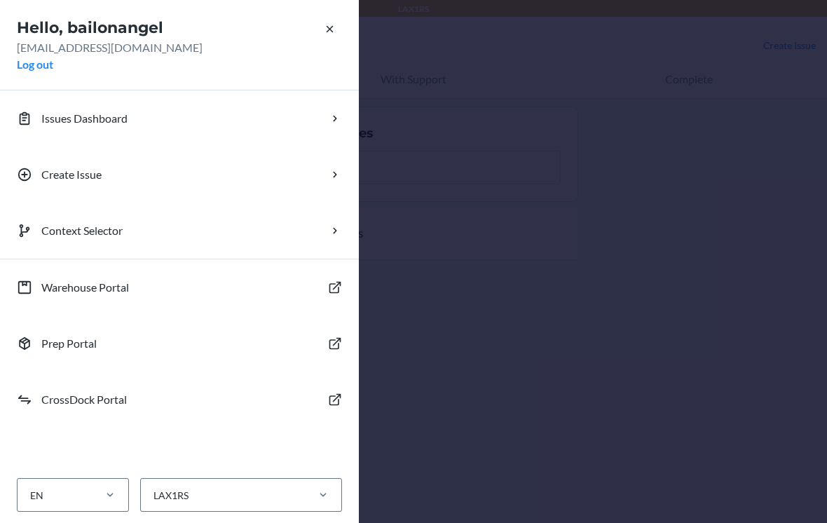
click at [32, 72] on button "Log out" at bounding box center [35, 64] width 36 height 17
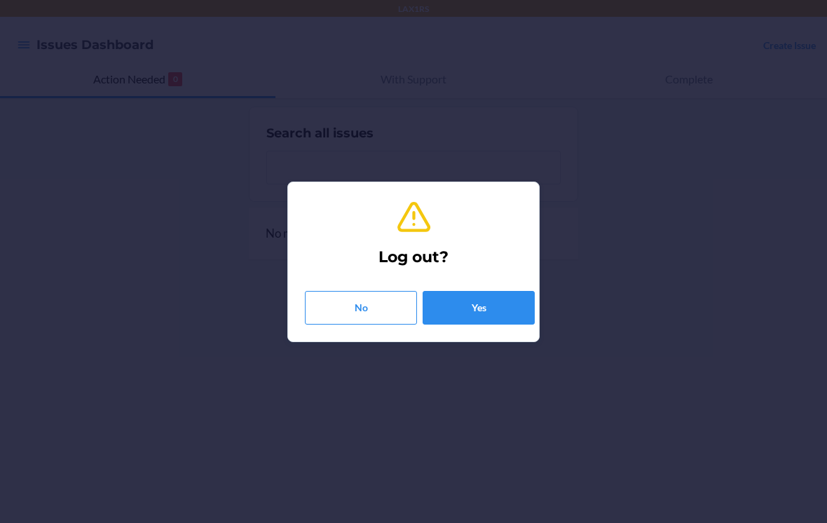
click at [498, 303] on button "Yes" at bounding box center [479, 308] width 112 height 34
